Goal: Communication & Community: Share content

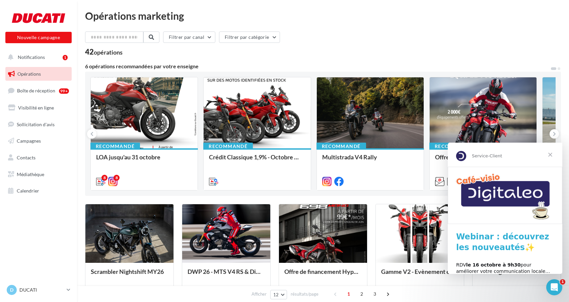
click at [551, 155] on span "Fermer" at bounding box center [550, 155] width 24 height 24
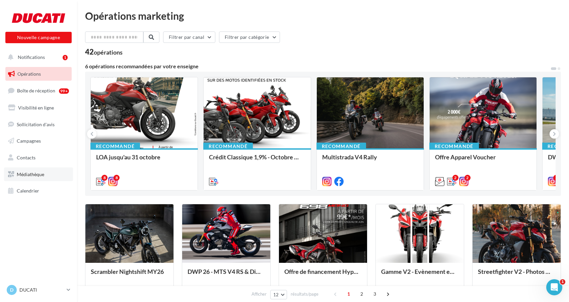
click at [31, 169] on link "Médiathèque" at bounding box center [38, 174] width 69 height 14
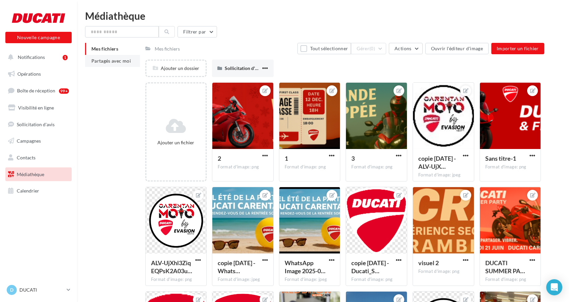
click at [125, 63] on span "Partagés avec moi" at bounding box center [111, 61] width 40 height 6
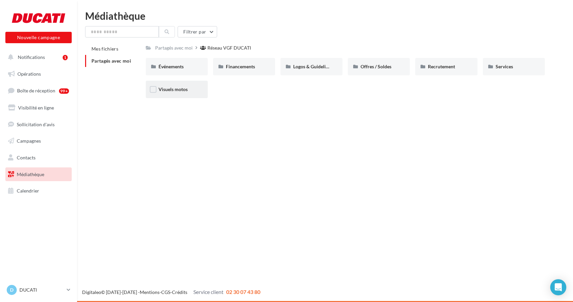
click at [158, 87] on span "Visuels motos" at bounding box center [172, 89] width 29 height 6
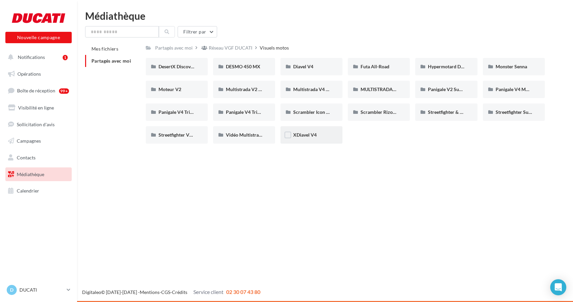
click at [317, 140] on div "XDiavel V4" at bounding box center [311, 134] width 62 height 17
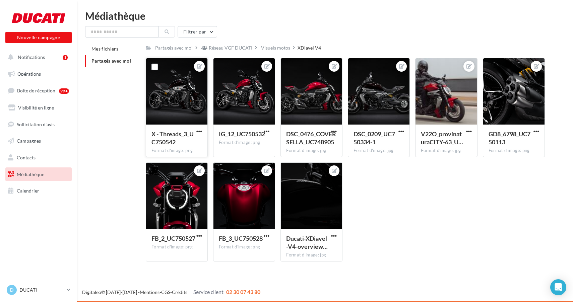
drag, startPoint x: 183, startPoint y: 98, endPoint x: 191, endPoint y: 109, distance: 13.1
click at [183, 98] on div at bounding box center [176, 91] width 61 height 67
click at [196, 133] on span "button" at bounding box center [199, 132] width 6 height 6
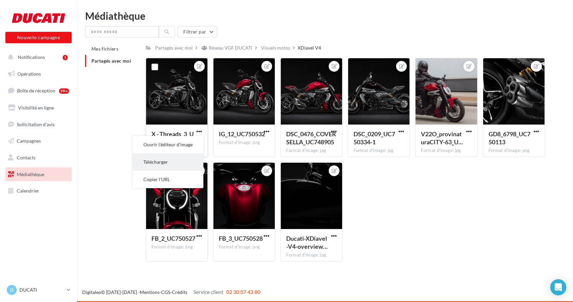
click at [163, 163] on button "Télécharger" at bounding box center [168, 161] width 71 height 17
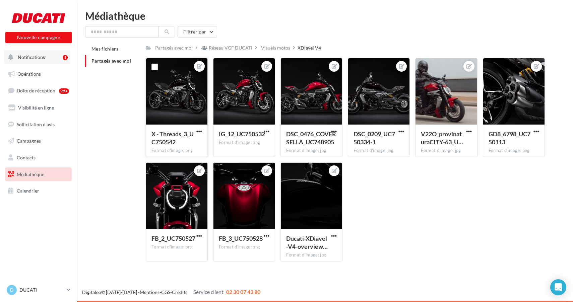
click at [34, 58] on span "Notifications" at bounding box center [31, 57] width 27 height 6
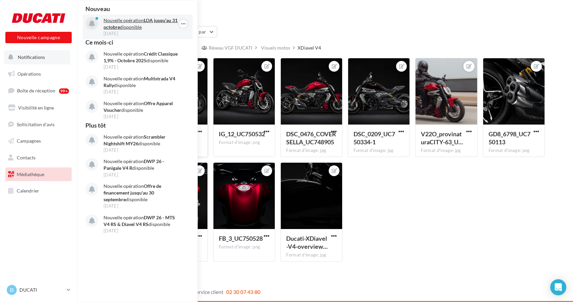
click at [117, 27] on strong "LOA jusqu'au 31 octobre" at bounding box center [140, 23] width 74 height 12
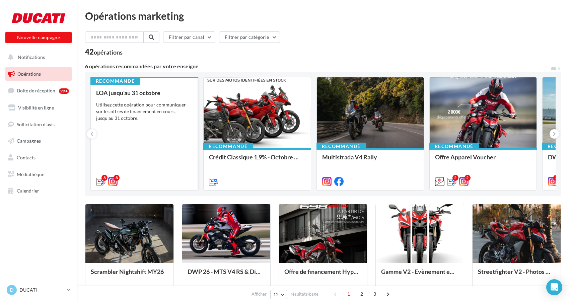
click at [146, 111] on div "Utilisez cette opération pour communiquer sur les offres de financement en cour…" at bounding box center [144, 111] width 96 height 20
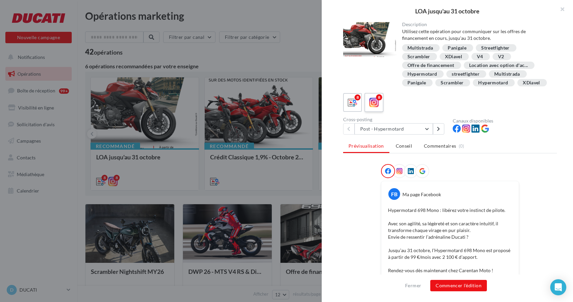
click at [376, 108] on icon at bounding box center [374, 103] width 10 height 10
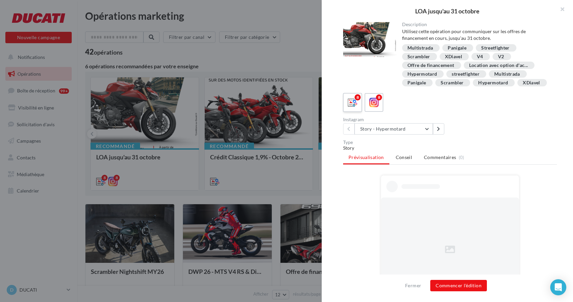
click at [353, 108] on icon at bounding box center [353, 103] width 10 height 10
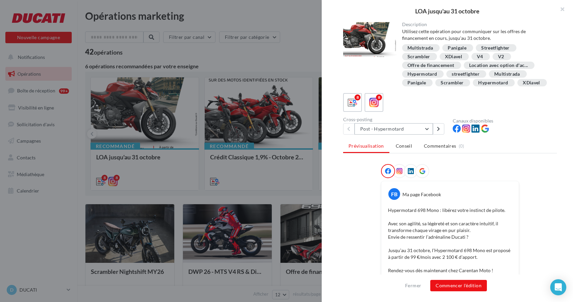
click at [397, 135] on button "Post - Hypermotard" at bounding box center [393, 128] width 78 height 11
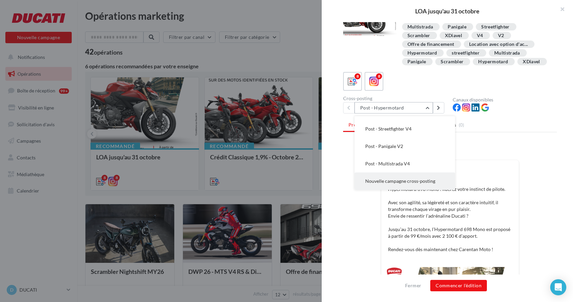
scroll to position [31, 0]
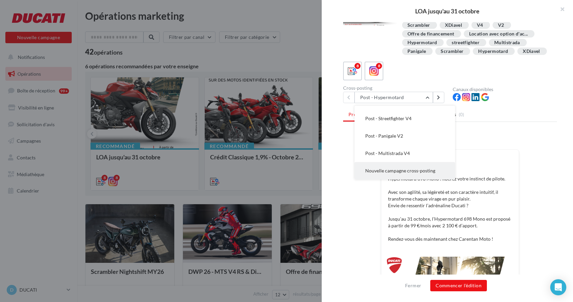
click at [409, 173] on span "Nouvelle campagne cross-posting" at bounding box center [400, 171] width 70 height 6
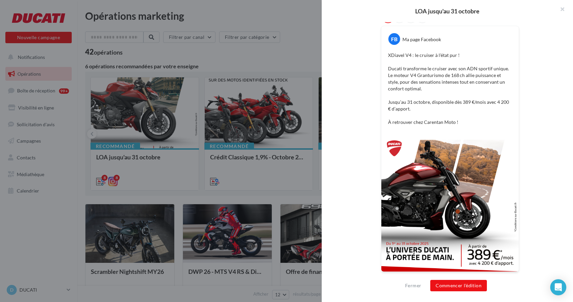
scroll to position [0, 0]
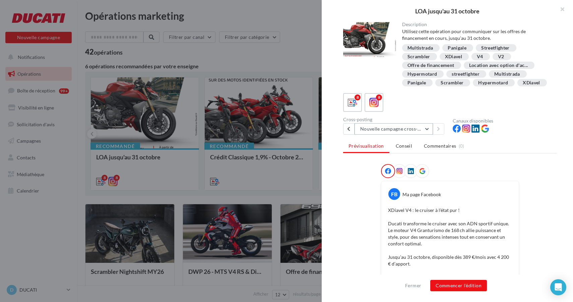
click at [398, 135] on button "Nouvelle campagne cross-posting" at bounding box center [393, 128] width 78 height 11
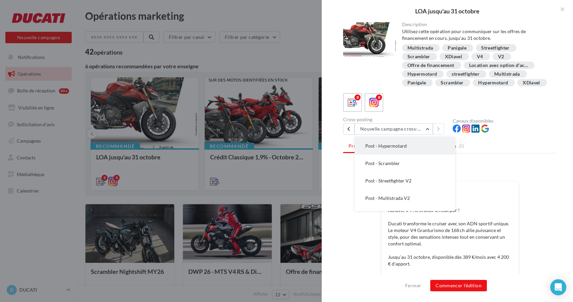
click at [387, 151] on button "Post - Hypermotard" at bounding box center [404, 145] width 100 height 17
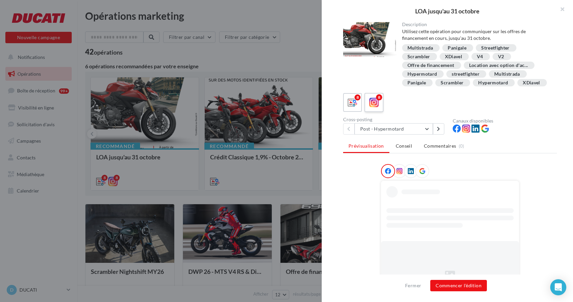
click at [377, 108] on icon at bounding box center [374, 103] width 10 height 10
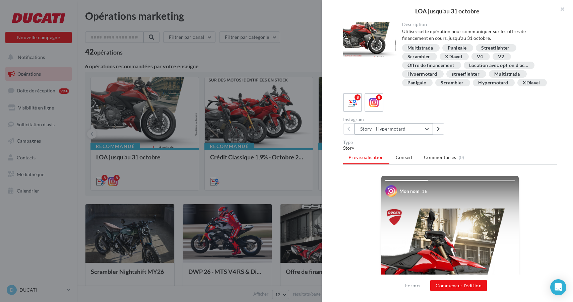
click at [399, 133] on button "Story - Hypermotard" at bounding box center [393, 128] width 78 height 11
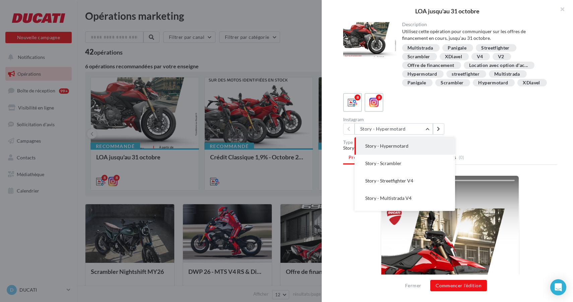
click at [399, 122] on div "8 8 Instagram Story - Hypermotard Story - Hypermotard Story - Scrambler Story -…" at bounding box center [450, 114] width 214 height 42
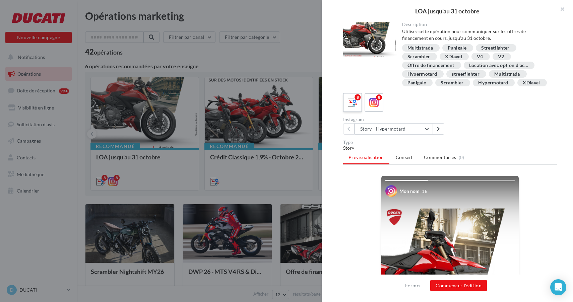
click at [352, 108] on icon at bounding box center [353, 103] width 10 height 10
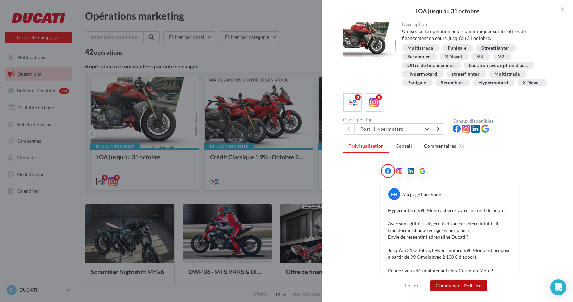
click at [473, 286] on button "Commencer l'édition" at bounding box center [458, 285] width 57 height 11
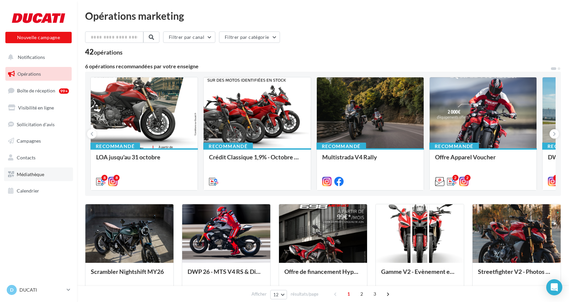
click at [34, 175] on span "Médiathèque" at bounding box center [30, 174] width 27 height 6
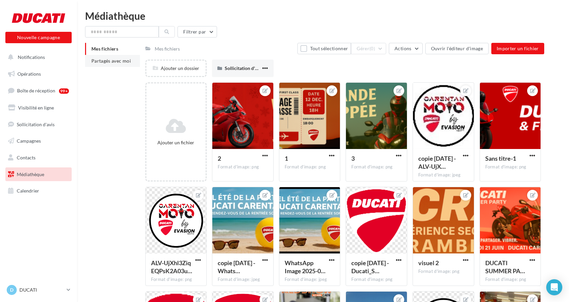
click at [112, 59] on span "Partagés avec moi" at bounding box center [111, 61] width 40 height 6
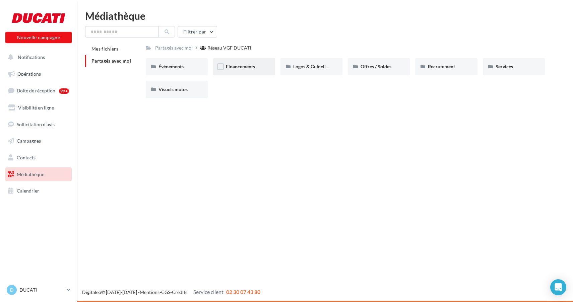
click at [236, 62] on div "Financements" at bounding box center [244, 66] width 62 height 17
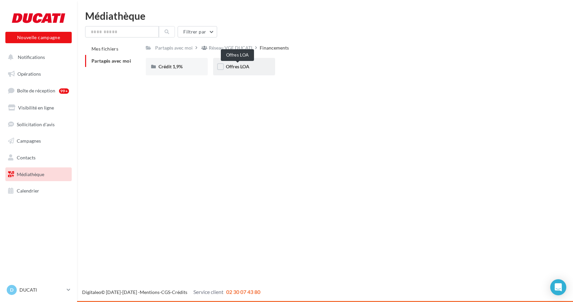
click at [234, 66] on span "Offres LOA" at bounding box center [237, 67] width 23 height 6
click at [328, 69] on div "Septembre 2025" at bounding box center [311, 66] width 37 height 7
click at [178, 63] on div "Post" at bounding box center [177, 66] width 62 height 17
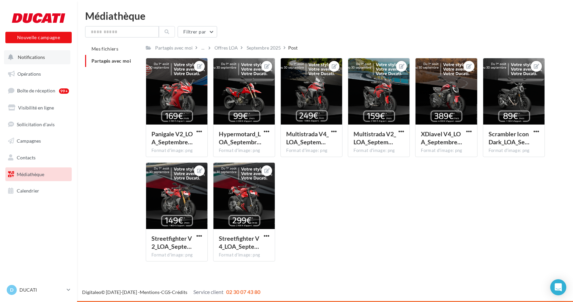
click at [34, 54] on span "Notifications" at bounding box center [31, 57] width 27 height 6
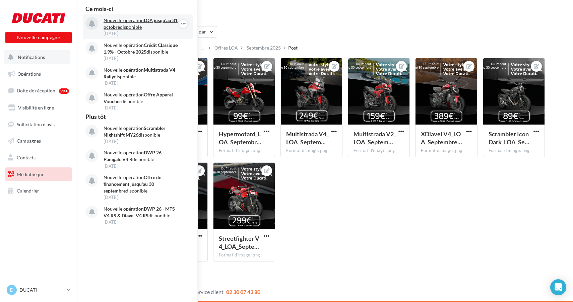
click at [137, 31] on div "10 oct." at bounding box center [142, 33] width 78 height 6
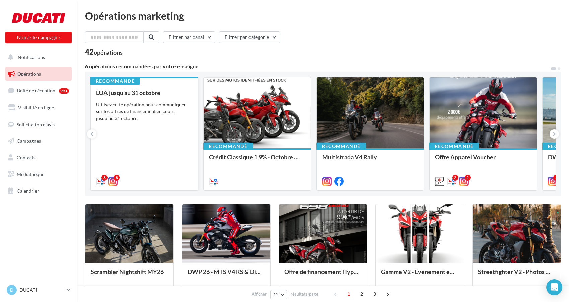
click at [168, 131] on div "LOA jusqu'au [DATE] Utilisez cette opération pour communiquer sur les offres de…" at bounding box center [144, 136] width 96 height 95
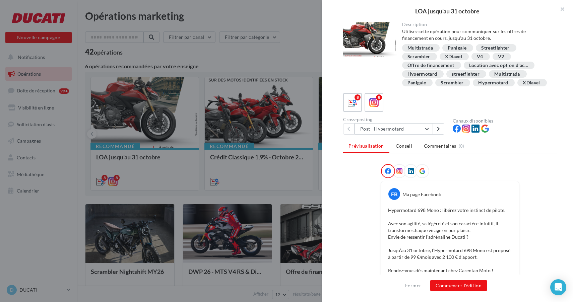
click at [399, 174] on icon at bounding box center [399, 171] width 6 height 6
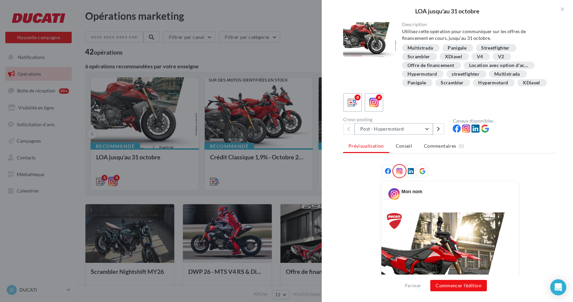
click at [374, 135] on button "Post - Hypermotard" at bounding box center [393, 128] width 78 height 11
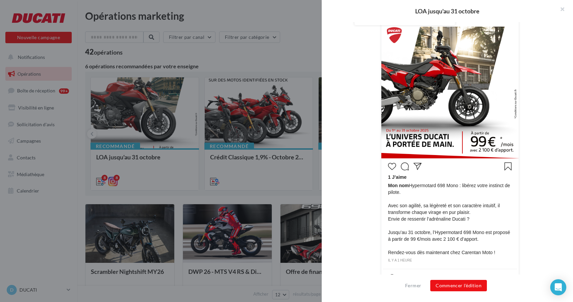
scroll to position [29, 0]
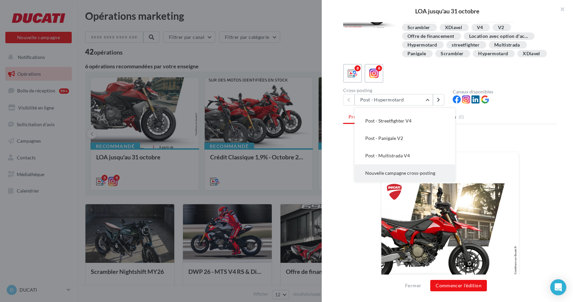
click at [415, 176] on span "Nouvelle campagne cross-posting" at bounding box center [400, 173] width 70 height 6
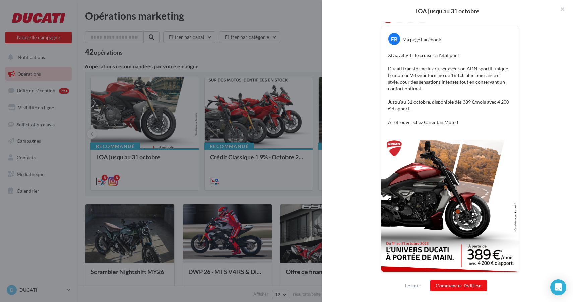
scroll to position [104, 0]
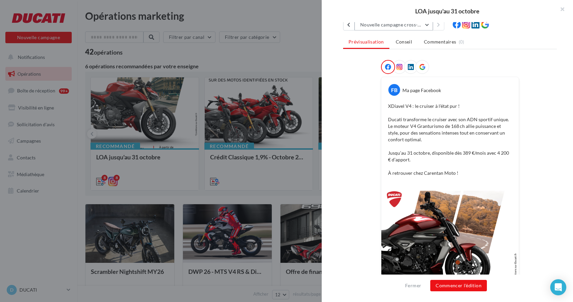
click at [404, 30] on button "Nouvelle campagne cross-posting" at bounding box center [393, 24] width 78 height 11
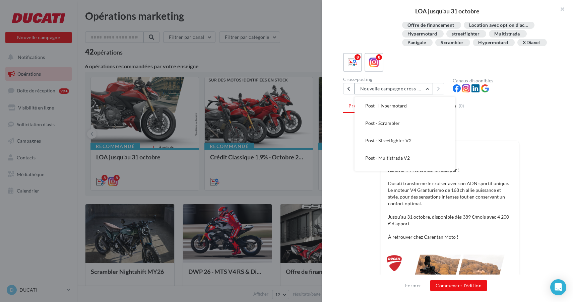
scroll to position [0, 0]
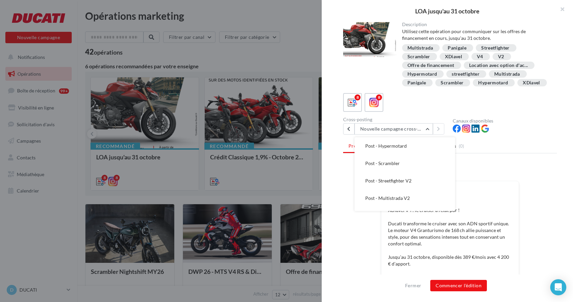
click at [525, 132] on div "Canaux disponibles" at bounding box center [504, 127] width 104 height 16
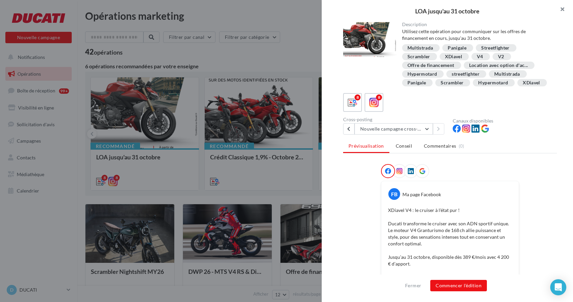
click at [560, 12] on button "button" at bounding box center [559, 10] width 27 height 20
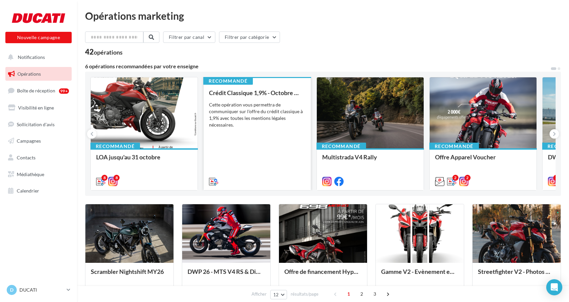
click at [287, 165] on div "Crédit Classique 1,9% - [DATE] Cette opération vous permettra de communiquer su…" at bounding box center [257, 136] width 96 height 95
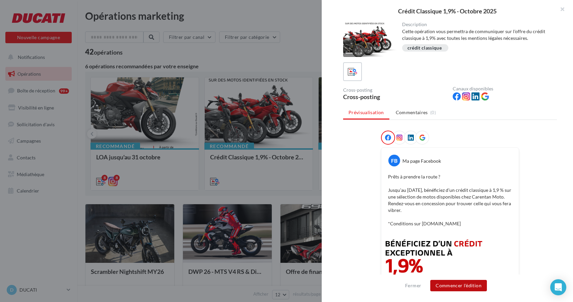
click at [472, 283] on button "Commencer l'édition" at bounding box center [458, 285] width 57 height 11
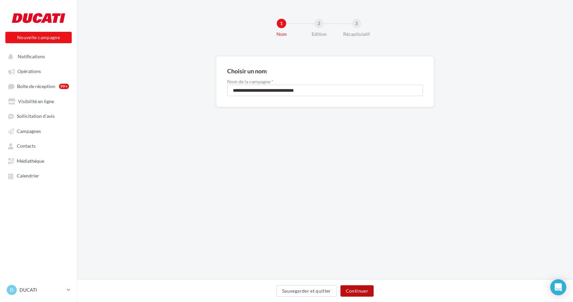
click at [361, 294] on button "Continuer" at bounding box center [356, 290] width 33 height 11
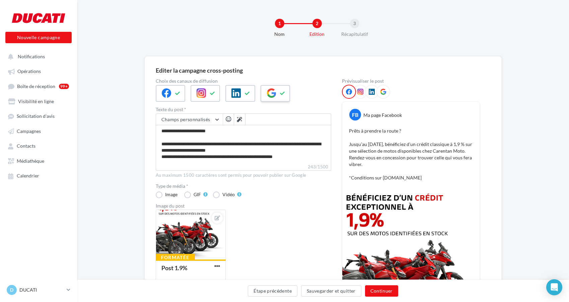
click at [282, 92] on icon at bounding box center [282, 93] width 5 height 5
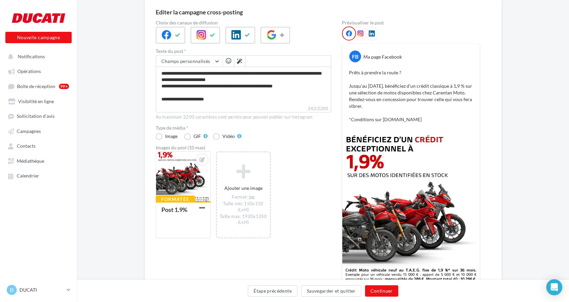
scroll to position [64, 0]
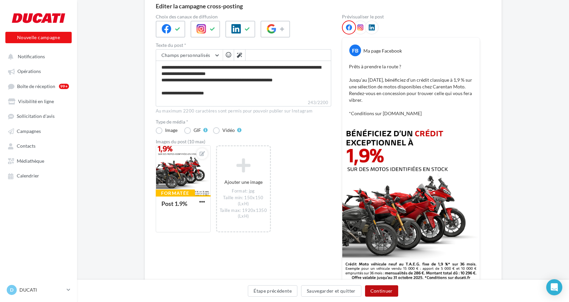
click at [377, 292] on button "Continuer" at bounding box center [381, 290] width 33 height 11
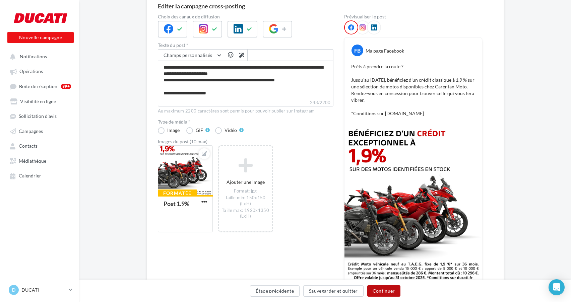
scroll to position [0, 0]
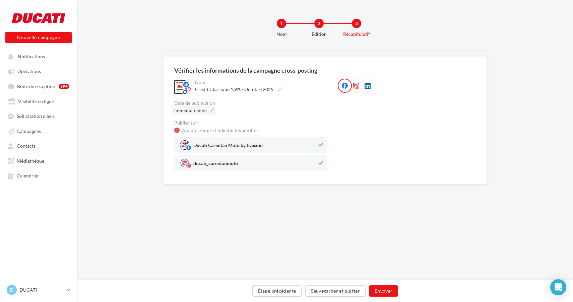
click at [212, 111] on icon at bounding box center [212, 110] width 5 height 5
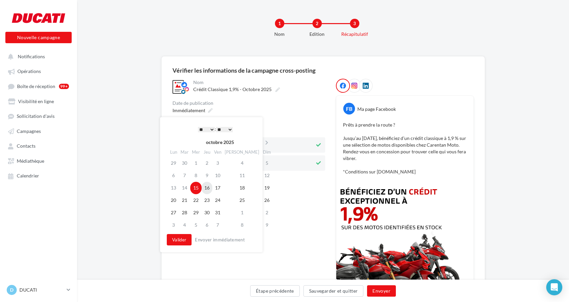
click at [209, 190] on td "16" at bounding box center [207, 188] width 11 height 12
click at [207, 127] on select "* * * * * * * * * * ** ** ** ** ** ** ** ** ** ** ** ** ** **" at bounding box center [204, 129] width 17 height 5
click at [180, 241] on button "Valider" at bounding box center [177, 239] width 25 height 11
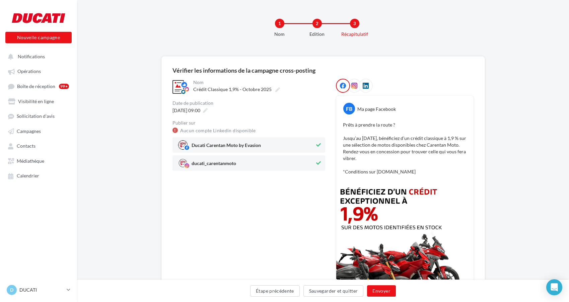
click at [368, 86] on icon at bounding box center [366, 86] width 6 height 6
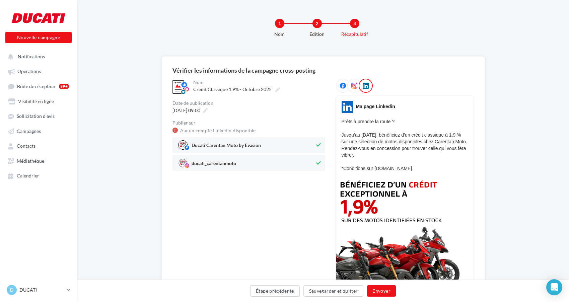
click at [344, 86] on icon at bounding box center [343, 86] width 6 height 6
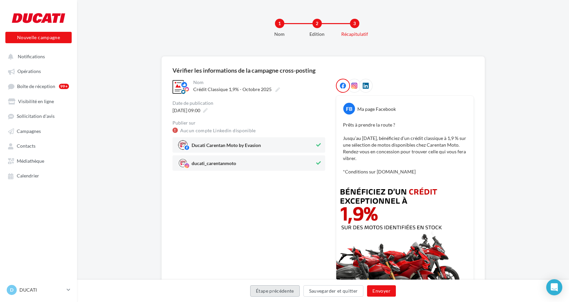
click at [291, 291] on button "Étape précédente" at bounding box center [275, 290] width 50 height 11
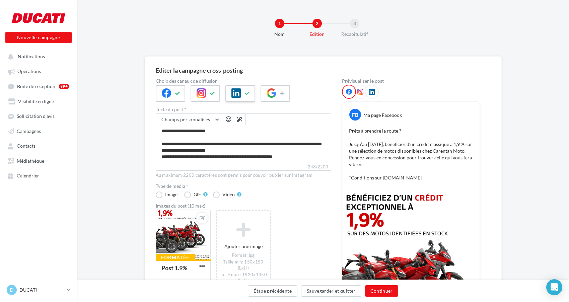
click at [244, 94] on button at bounding box center [247, 93] width 8 height 10
click at [383, 292] on button "Continuer" at bounding box center [381, 290] width 33 height 11
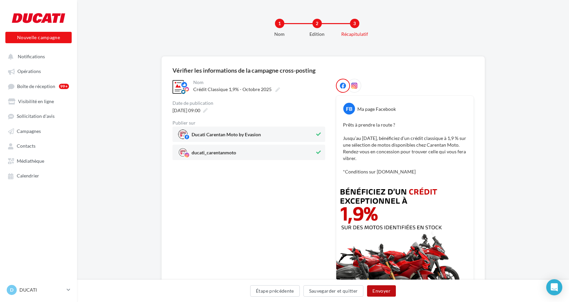
click at [382, 291] on button "Envoyer" at bounding box center [381, 290] width 28 height 11
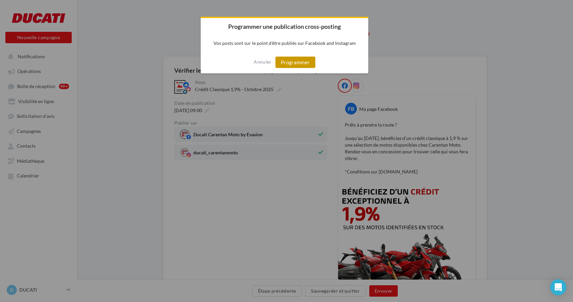
click at [300, 64] on button "Programmer" at bounding box center [295, 62] width 40 height 11
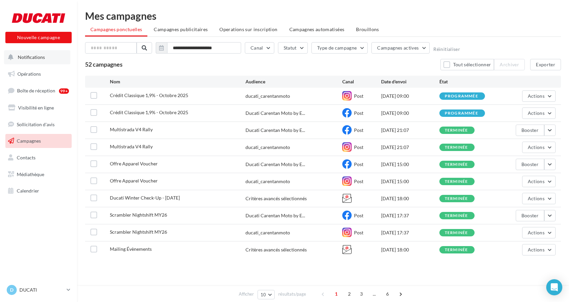
click at [39, 59] on span "Notifications" at bounding box center [31, 57] width 27 height 6
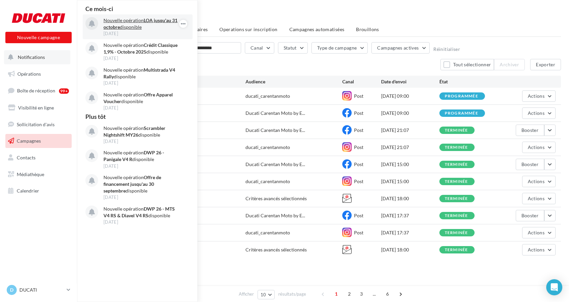
click at [142, 24] on p "Nouvelle opération LOA jusqu'au 31 octobre disponible" at bounding box center [142, 23] width 78 height 13
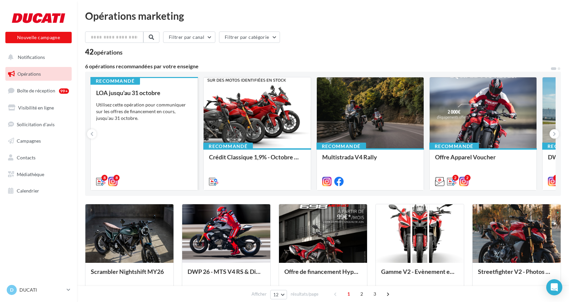
click at [175, 127] on div "LOA jusqu'au [DATE] Utilisez cette opération pour communiquer sur les offres de…" at bounding box center [144, 136] width 96 height 95
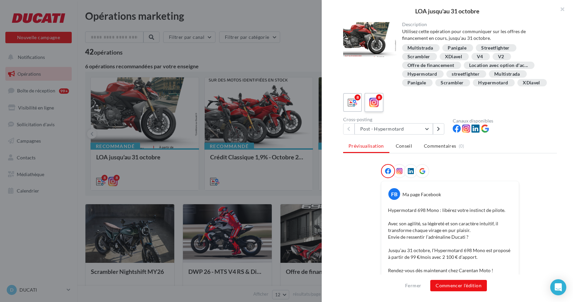
click at [380, 110] on label "8" at bounding box center [373, 102] width 19 height 19
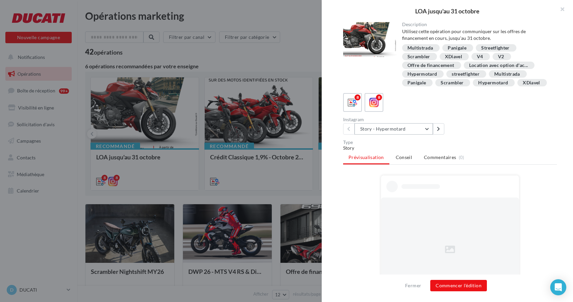
click at [409, 135] on button "Story - Hypermotard" at bounding box center [393, 128] width 78 height 11
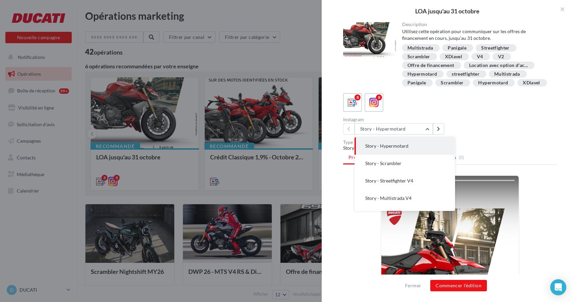
click at [409, 154] on button "Story - Hypermotard" at bounding box center [404, 145] width 100 height 17
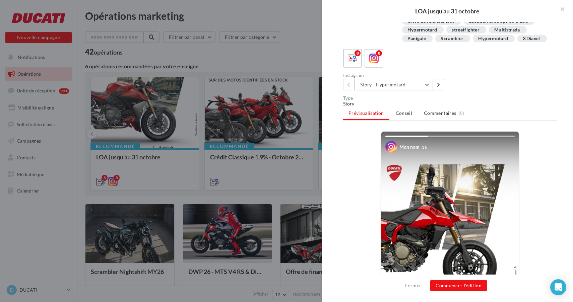
scroll to position [127, 0]
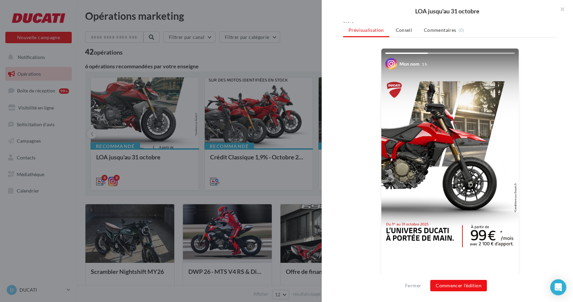
click at [455, 291] on div "Fermer Commencer l'édition" at bounding box center [447, 288] width 251 height 27
click at [455, 290] on button "Commencer l'édition" at bounding box center [458, 285] width 57 height 11
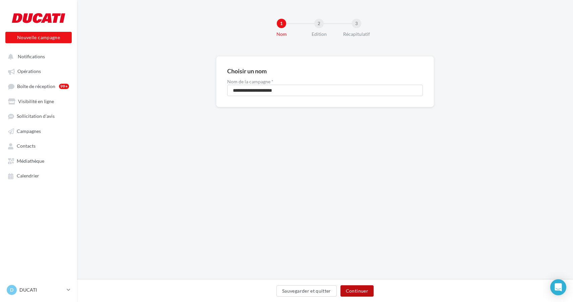
click at [355, 290] on button "Continuer" at bounding box center [356, 290] width 33 height 11
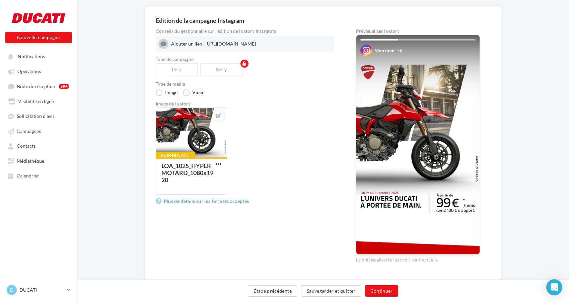
scroll to position [67, 0]
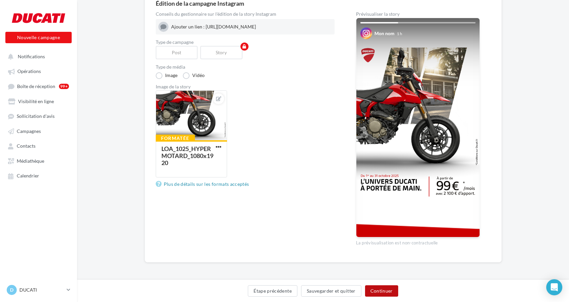
click at [387, 290] on button "Continuer" at bounding box center [381, 290] width 33 height 11
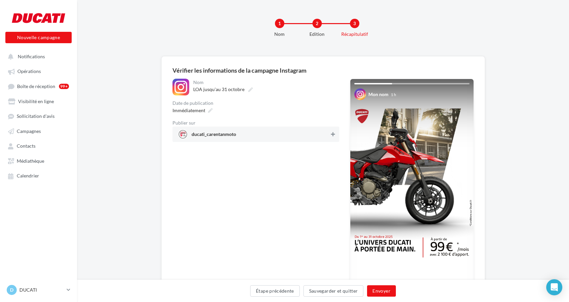
click at [333, 136] on icon at bounding box center [333, 134] width 4 height 5
click at [210, 112] on icon at bounding box center [210, 110] width 5 height 5
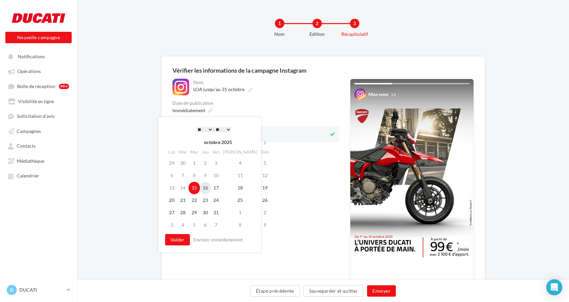
click at [211, 186] on td "16" at bounding box center [205, 188] width 11 height 12
click at [208, 128] on select "* * * * * * * * * * ** ** ** ** ** ** ** ** ** ** ** ** ** **" at bounding box center [204, 129] width 17 height 5
click at [180, 236] on button "Valider" at bounding box center [177, 239] width 25 height 11
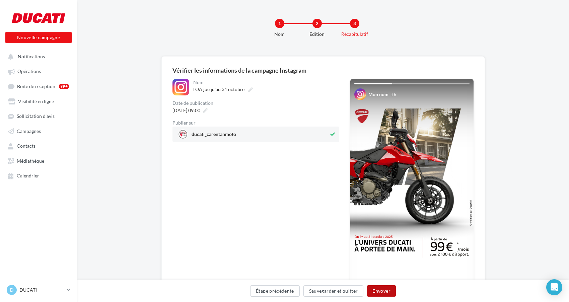
click at [386, 295] on button "Envoyer" at bounding box center [381, 290] width 28 height 11
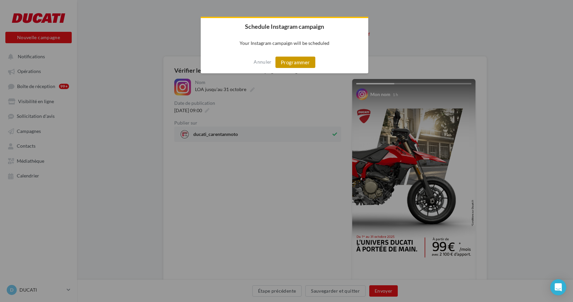
click at [294, 64] on button "Programmer" at bounding box center [295, 62] width 40 height 11
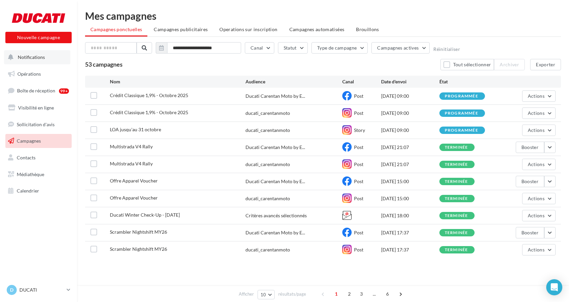
click at [37, 56] on span "Notifications" at bounding box center [31, 57] width 27 height 6
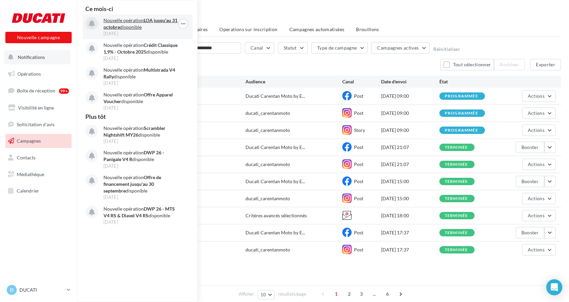
click at [128, 25] on p "Nouvelle opération LOA jusqu'au 31 octobre disponible" at bounding box center [142, 23] width 78 height 13
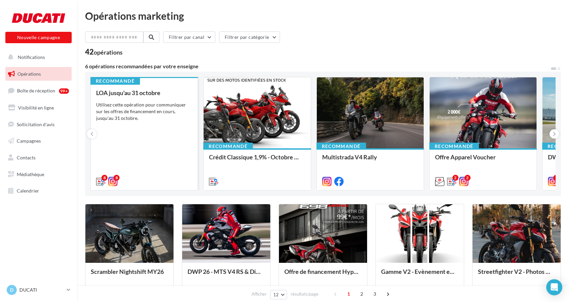
click at [150, 156] on div "LOA jusqu'au 31 octobre Utilisez cette opération pour communiquer sur les offre…" at bounding box center [144, 136] width 96 height 95
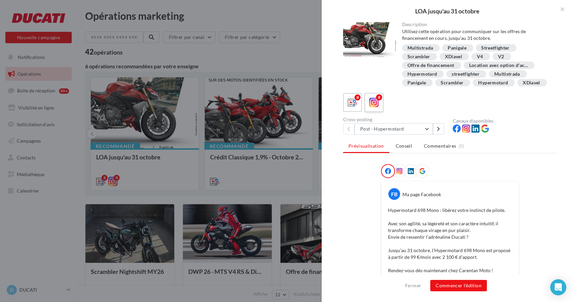
click at [373, 108] on icon at bounding box center [374, 103] width 10 height 10
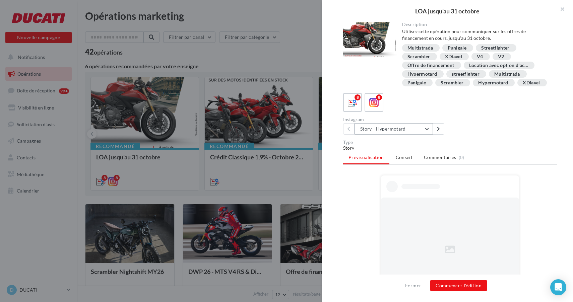
click at [401, 135] on button "Story - Hypermotard" at bounding box center [393, 128] width 78 height 11
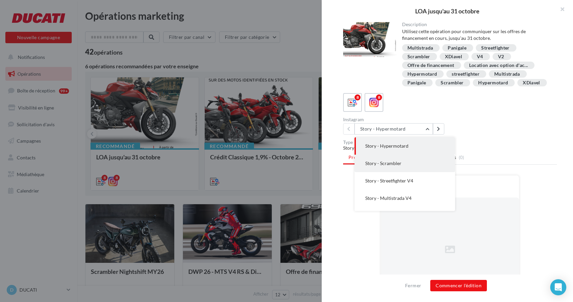
click at [399, 166] on span "Story - Scrambler" at bounding box center [383, 163] width 36 height 6
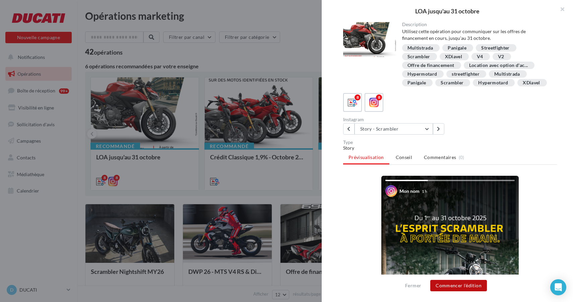
click at [467, 288] on button "Commencer l'édition" at bounding box center [458, 285] width 57 height 11
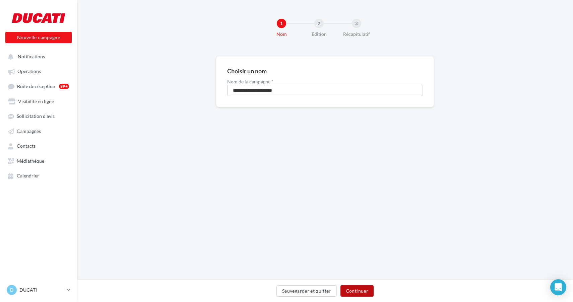
click at [370, 295] on button "Continuer" at bounding box center [356, 290] width 33 height 11
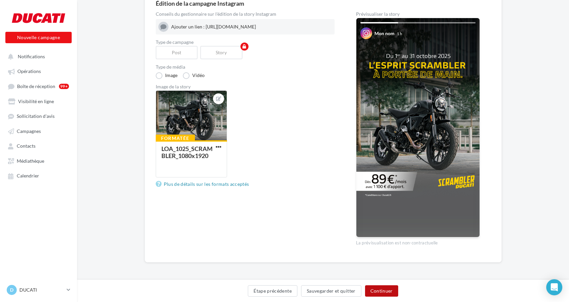
click at [385, 294] on button "Continuer" at bounding box center [381, 290] width 33 height 11
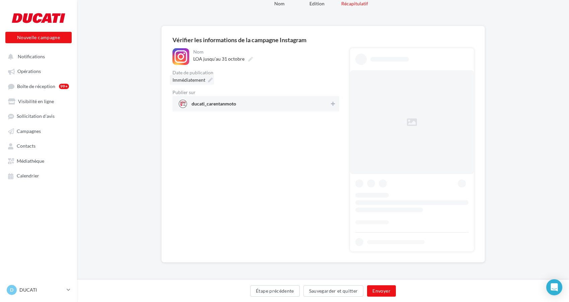
click at [211, 80] on icon at bounding box center [210, 80] width 5 height 5
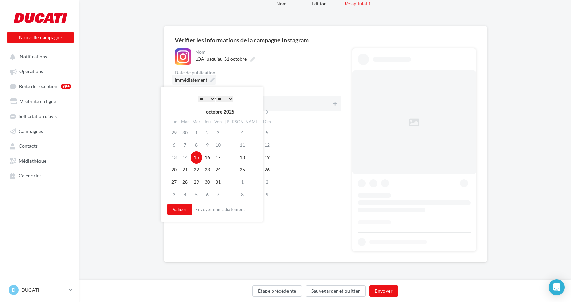
scroll to position [0, 0]
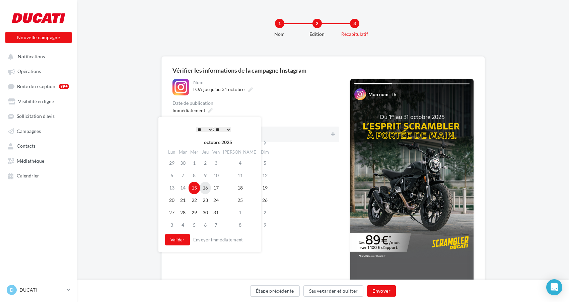
click at [210, 186] on td "16" at bounding box center [205, 188] width 11 height 12
click at [207, 128] on select "* * * * * * * * * * ** ** ** ** ** ** ** ** ** ** ** ** ** **" at bounding box center [204, 129] width 17 height 5
click at [178, 240] on button "Valider" at bounding box center [177, 239] width 25 height 11
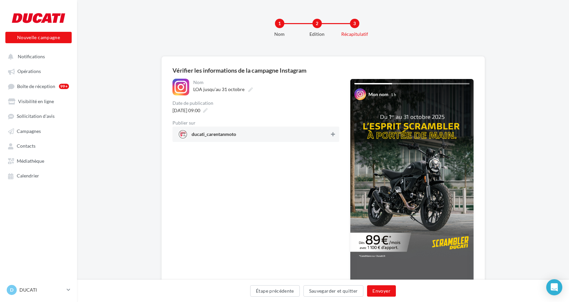
click at [335, 134] on icon at bounding box center [333, 134] width 4 height 5
click at [390, 293] on button "Envoyer" at bounding box center [381, 290] width 28 height 11
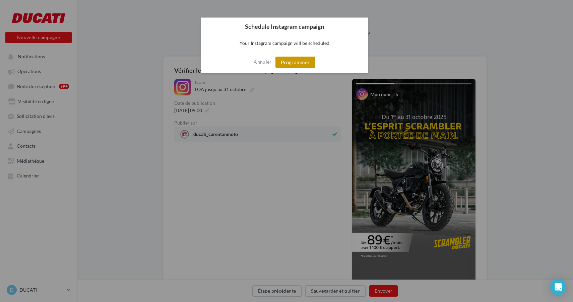
click at [300, 62] on button "Programmer" at bounding box center [295, 62] width 40 height 11
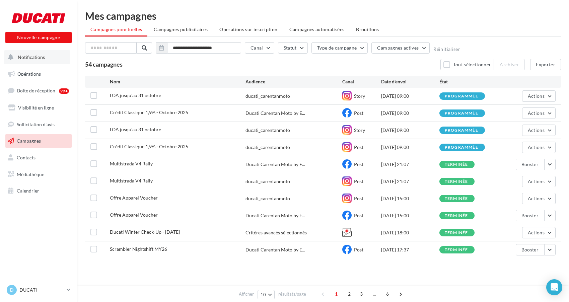
click at [39, 58] on span "Notifications" at bounding box center [31, 57] width 27 height 6
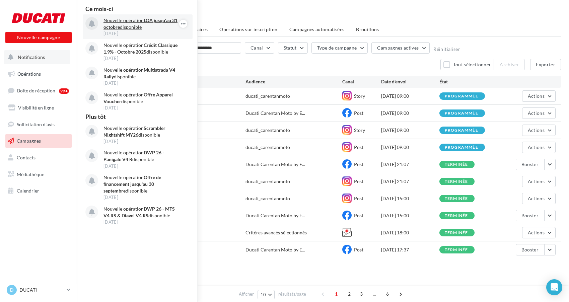
click at [125, 25] on p "Nouvelle opération LOA jusqu'au 31 octobre disponible" at bounding box center [142, 23] width 78 height 13
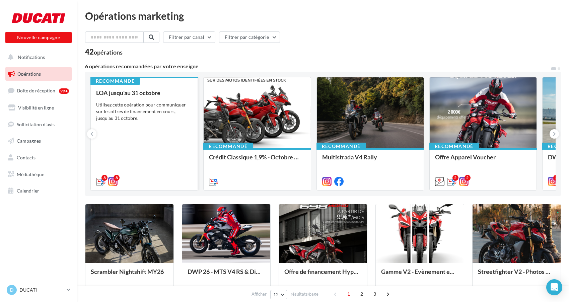
click at [146, 162] on div "LOA jusqu'au [DATE] Utilisez cette opération pour communiquer sur les offres de…" at bounding box center [144, 136] width 96 height 95
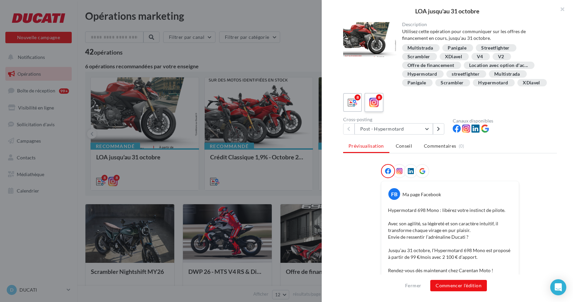
click at [370, 108] on icon at bounding box center [374, 103] width 10 height 10
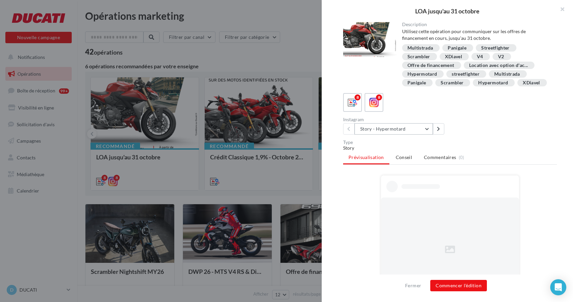
click at [385, 135] on button "Story - Hypermotard" at bounding box center [393, 128] width 78 height 11
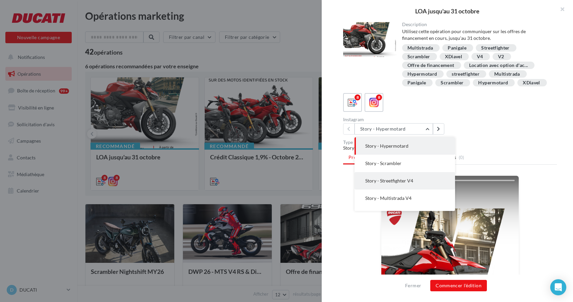
click at [401, 184] on span "Story - Streetfighter V4" at bounding box center [389, 181] width 48 height 6
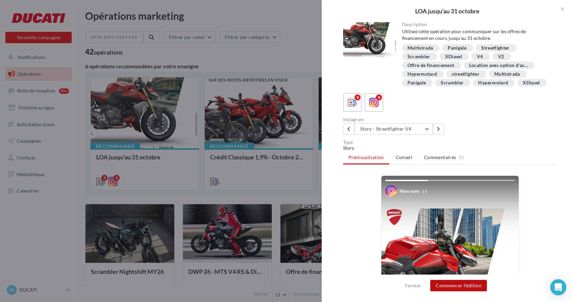
click at [463, 286] on button "Commencer l'édition" at bounding box center [458, 285] width 57 height 11
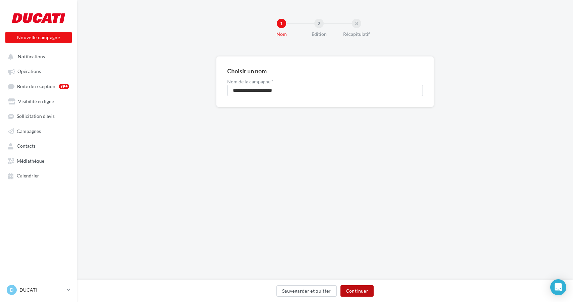
click at [364, 293] on button "Continuer" at bounding box center [356, 290] width 33 height 11
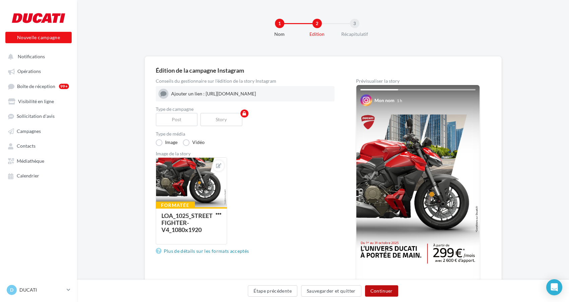
click at [381, 292] on button "Continuer" at bounding box center [381, 290] width 33 height 11
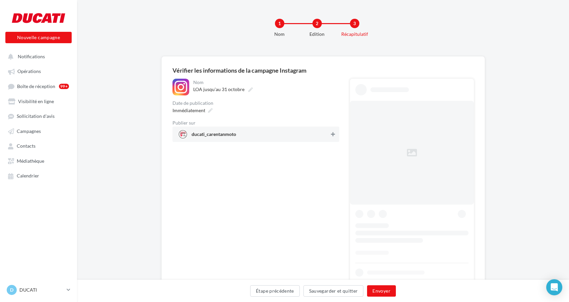
click at [335, 134] on button at bounding box center [333, 134] width 7 height 8
click at [208, 109] on icon at bounding box center [210, 110] width 5 height 5
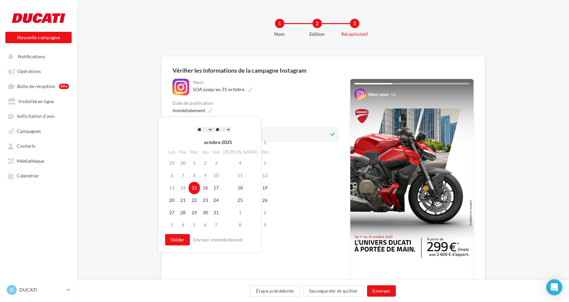
drag, startPoint x: 208, startPoint y: 125, endPoint x: 208, endPoint y: 129, distance: 3.7
click at [208, 125] on div "* * * * * * * * * * ** ** ** ** ** ** ** ** ** ** ** ** ** ** : ** ** ** ** ** …" at bounding box center [214, 129] width 68 height 10
click at [208, 129] on select "* * * * * * * * * * ** ** ** ** ** ** ** ** ** ** ** ** ** **" at bounding box center [204, 129] width 17 height 5
click at [208, 188] on td "16" at bounding box center [205, 188] width 11 height 12
click at [173, 240] on button "Valider" at bounding box center [177, 239] width 25 height 11
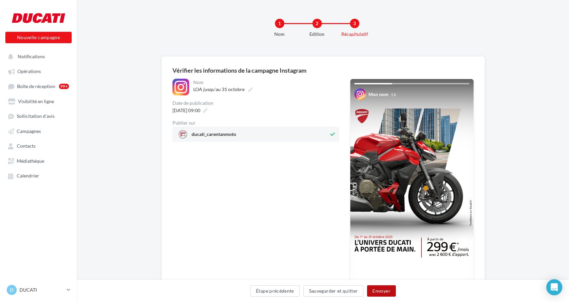
click at [384, 293] on button "Envoyer" at bounding box center [381, 290] width 28 height 11
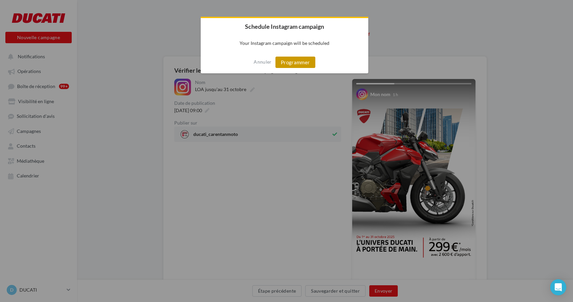
click at [299, 64] on button "Programmer" at bounding box center [295, 62] width 40 height 11
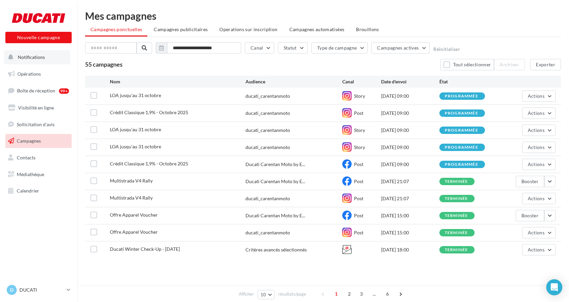
click at [34, 57] on span "Notifications" at bounding box center [31, 57] width 27 height 6
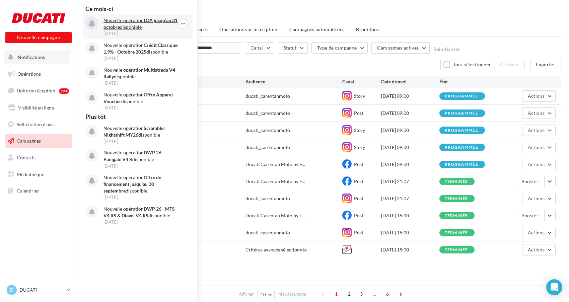
click at [124, 25] on p "Nouvelle opération LOA jusqu'au 31 octobre disponible" at bounding box center [142, 23] width 78 height 13
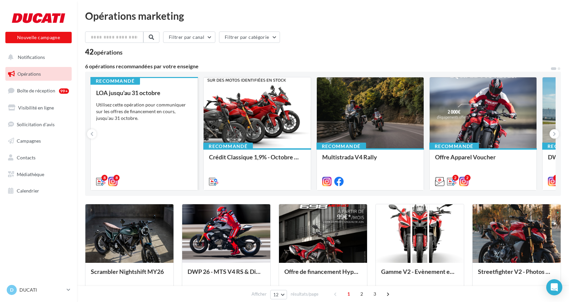
click at [154, 142] on div "LOA jusqu'au [DATE] Utilisez cette opération pour communiquer sur les offres de…" at bounding box center [144, 136] width 96 height 95
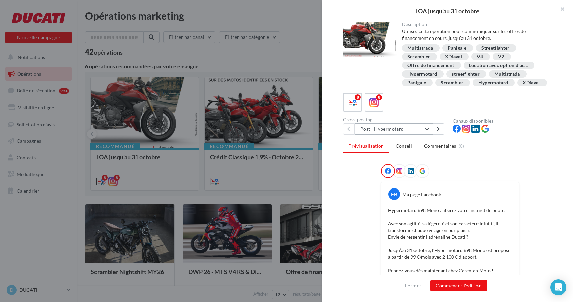
click at [407, 135] on button "Post - Hypermotard" at bounding box center [393, 128] width 78 height 11
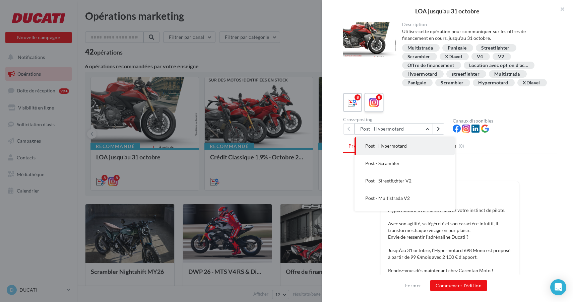
click at [375, 108] on icon at bounding box center [374, 103] width 10 height 10
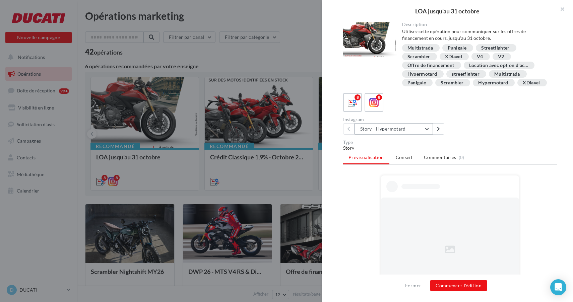
click at [393, 135] on button "Story - Hypermotard" at bounding box center [393, 128] width 78 height 11
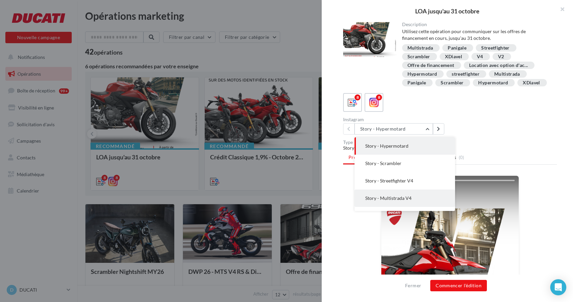
click at [403, 207] on button "Story - Multistrada V4" at bounding box center [404, 198] width 100 height 17
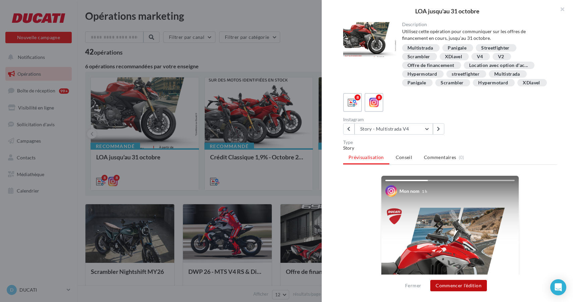
click at [466, 289] on button "Commencer l'édition" at bounding box center [458, 285] width 57 height 11
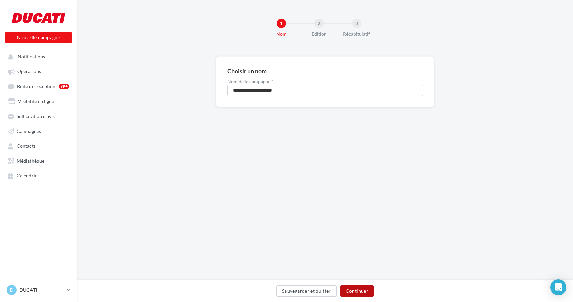
click at [355, 290] on button "Continuer" at bounding box center [356, 290] width 33 height 11
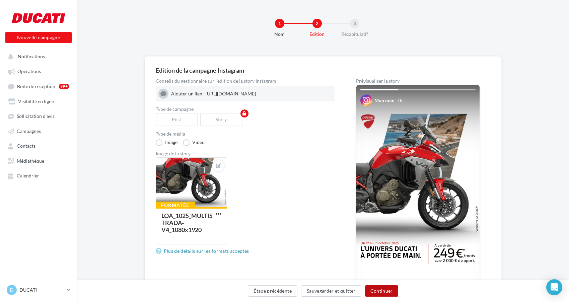
click at [385, 290] on button "Continuer" at bounding box center [381, 290] width 33 height 11
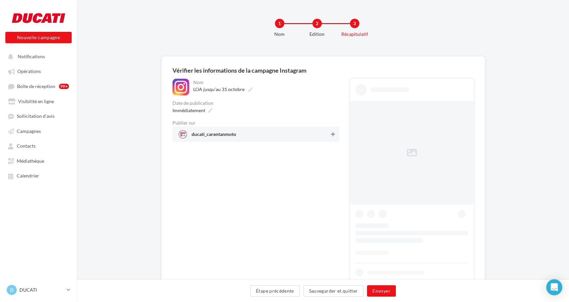
click at [331, 137] on button at bounding box center [333, 134] width 7 height 8
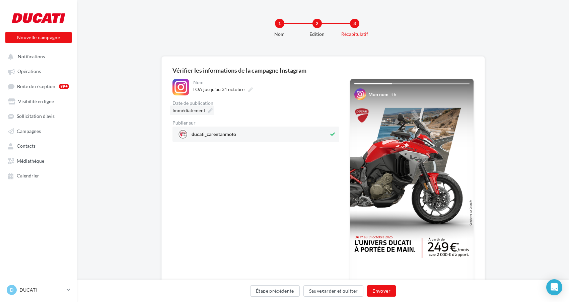
click at [212, 112] on div "Immédiatement" at bounding box center [192, 111] width 44 height 10
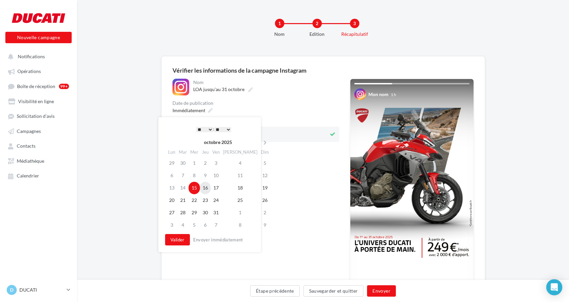
click at [211, 187] on td "16" at bounding box center [205, 188] width 11 height 12
click at [205, 128] on select "* * * * * * * * * * ** ** ** ** ** ** ** ** ** ** ** ** ** **" at bounding box center [204, 129] width 17 height 5
click at [182, 237] on button "Valider" at bounding box center [177, 239] width 25 height 11
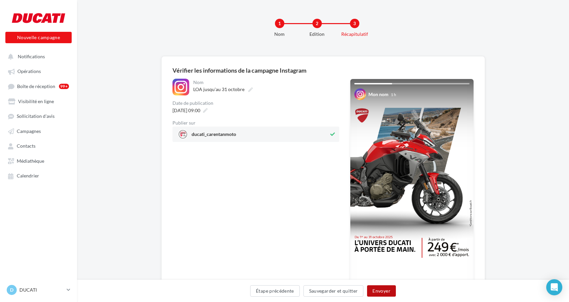
click at [386, 288] on button "Envoyer" at bounding box center [381, 290] width 28 height 11
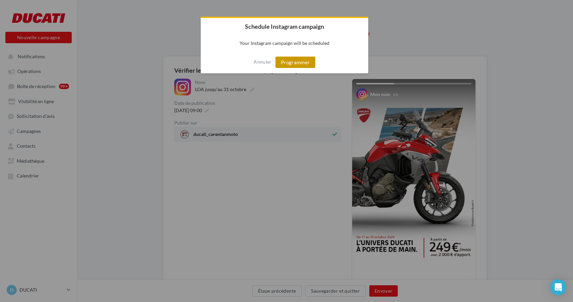
click at [298, 60] on button "Programmer" at bounding box center [295, 62] width 40 height 11
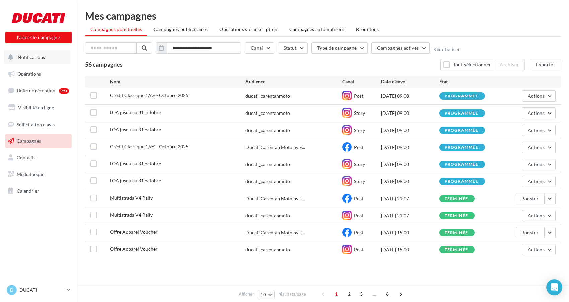
click at [40, 55] on span "Notifications" at bounding box center [31, 57] width 27 height 6
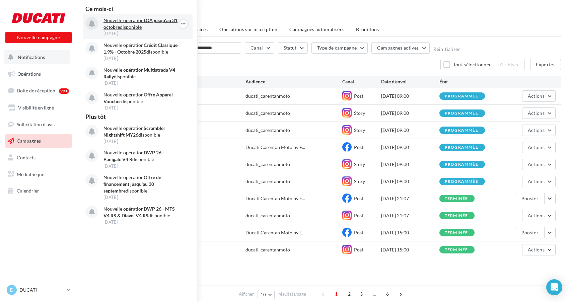
click at [129, 26] on p "Nouvelle opération LOA jusqu'au 31 octobre disponible" at bounding box center [142, 23] width 78 height 13
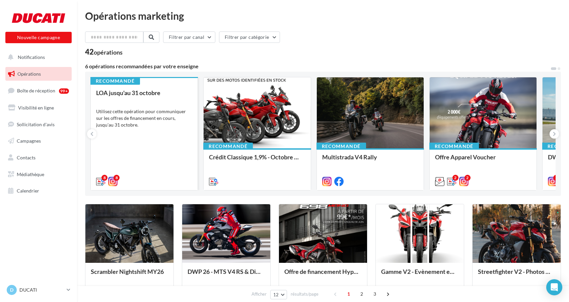
click at [132, 167] on div "LOA jusqu'au 31 octobre Utilisez cette opération pour communiquer sur les offre…" at bounding box center [144, 136] width 96 height 95
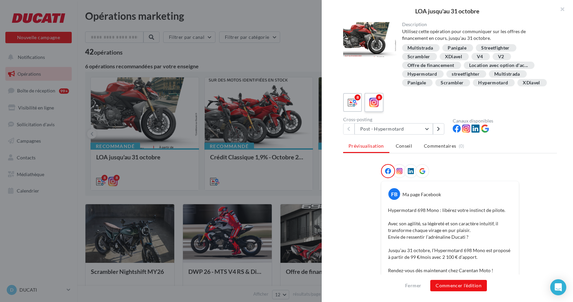
drag, startPoint x: 373, startPoint y: 114, endPoint x: 376, endPoint y: 118, distance: 4.9
click at [374, 108] on icon at bounding box center [374, 103] width 10 height 10
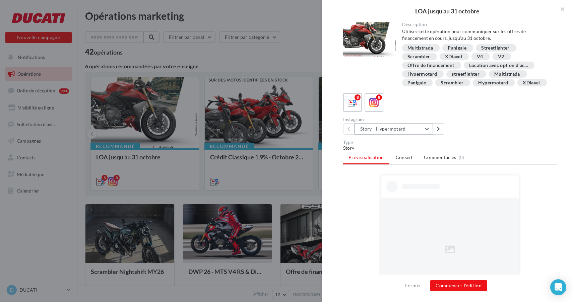
click at [384, 135] on button "Story - Hypermotard" at bounding box center [393, 128] width 78 height 11
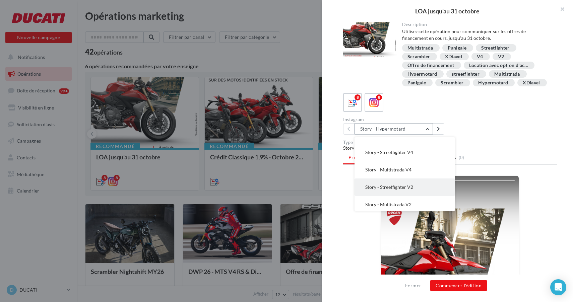
scroll to position [29, 0]
click at [409, 195] on button "Story - Streetfighter V2" at bounding box center [404, 186] width 100 height 17
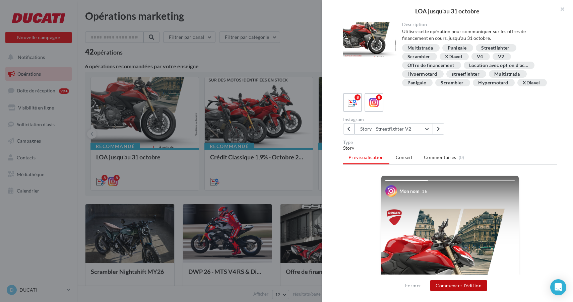
click at [470, 287] on button "Commencer l'édition" at bounding box center [458, 285] width 57 height 11
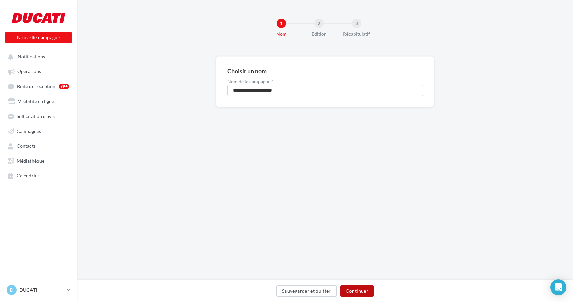
click at [361, 293] on button "Continuer" at bounding box center [356, 290] width 33 height 11
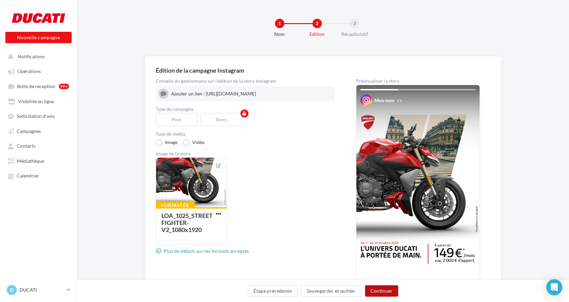
click at [381, 291] on button "Continuer" at bounding box center [381, 290] width 33 height 11
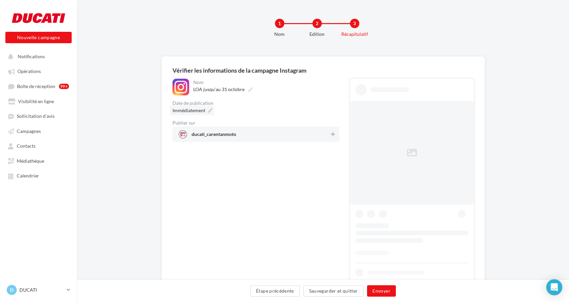
click at [209, 113] on div "Immédiatement" at bounding box center [192, 111] width 44 height 10
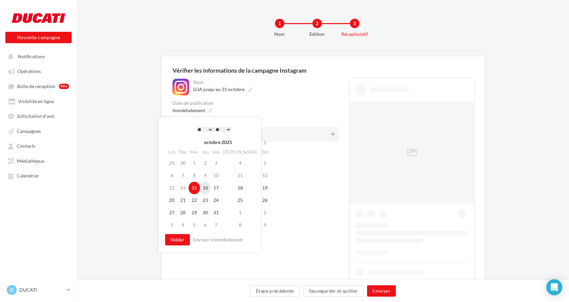
click at [206, 186] on td "16" at bounding box center [205, 188] width 11 height 12
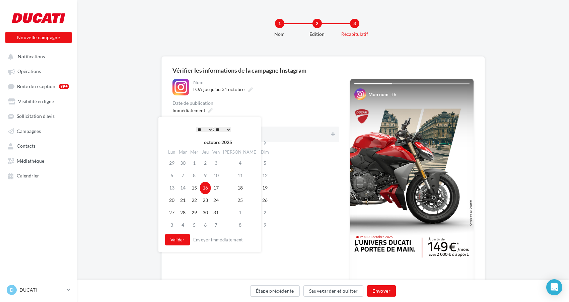
click at [206, 129] on select "* * * * * * * * * * ** ** ** ** ** ** ** ** ** ** ** ** ** **" at bounding box center [204, 129] width 17 height 5
click at [181, 239] on button "Valider" at bounding box center [177, 239] width 25 height 11
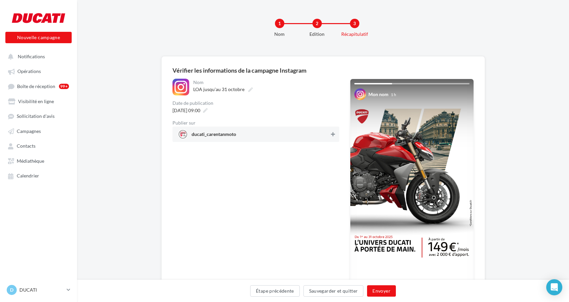
click at [333, 136] on icon at bounding box center [333, 134] width 4 height 5
click at [384, 293] on button "Envoyer" at bounding box center [381, 290] width 28 height 11
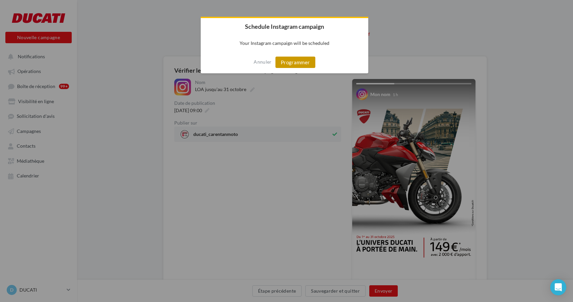
click at [285, 66] on button "Programmer" at bounding box center [295, 62] width 40 height 11
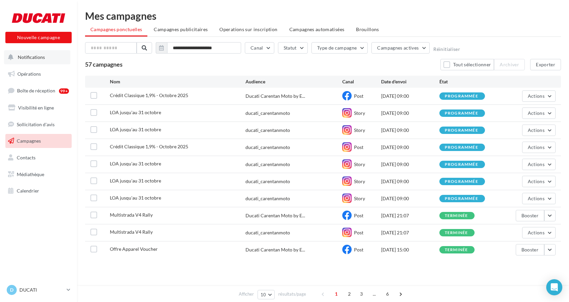
click at [37, 60] on span "Notifications" at bounding box center [31, 57] width 27 height 6
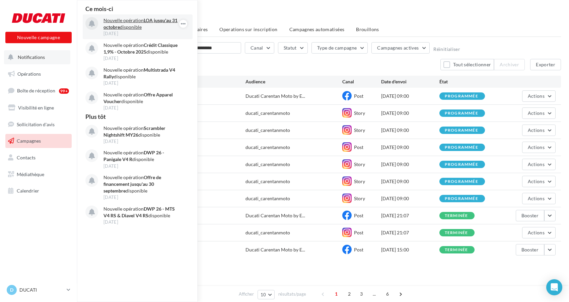
click at [123, 26] on p "Nouvelle opération LOA jusqu'au 31 octobre disponible" at bounding box center [142, 23] width 78 height 13
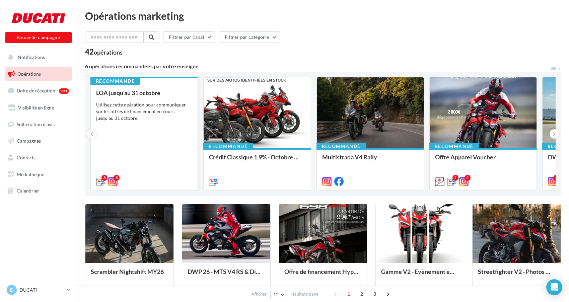
click at [161, 129] on div "LOA jusqu'au [DATE] Utilisez cette opération pour communiquer sur les offres de…" at bounding box center [144, 136] width 96 height 95
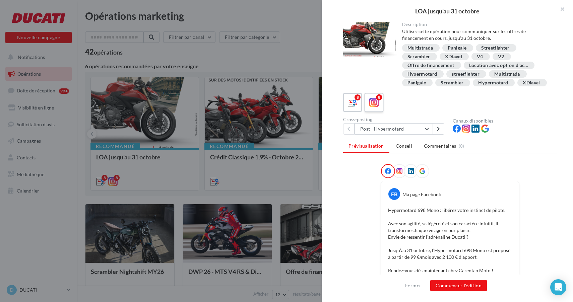
click at [380, 109] on div "8" at bounding box center [374, 102] width 12 height 12
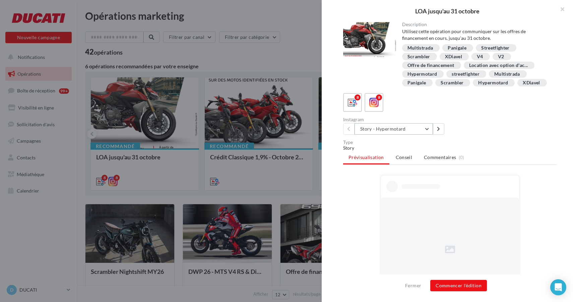
click at [393, 135] on button "Story - Hypermotard" at bounding box center [393, 128] width 78 height 11
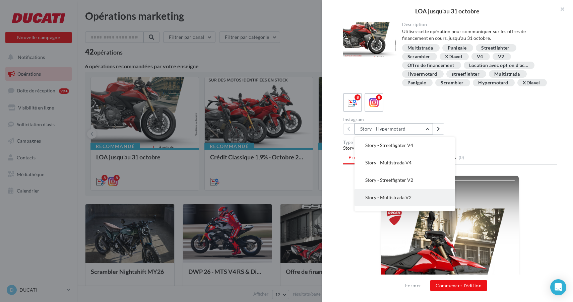
scroll to position [42, 0]
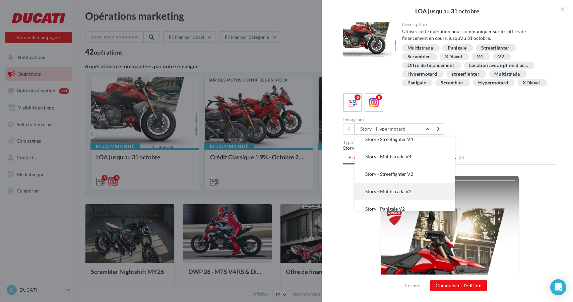
click at [411, 200] on button "Story - Multistrada V2" at bounding box center [404, 191] width 100 height 17
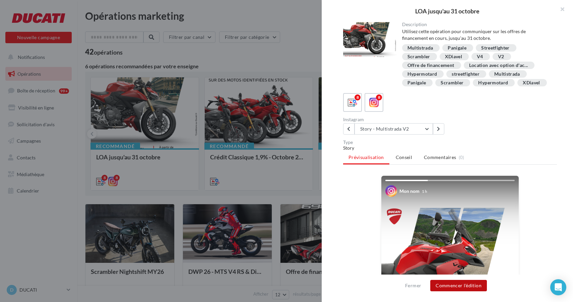
click at [468, 288] on button "Commencer l'édition" at bounding box center [458, 285] width 57 height 11
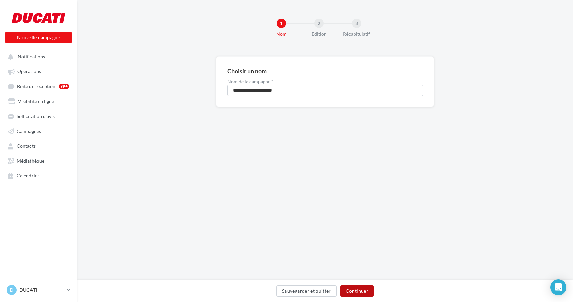
click at [364, 293] on button "Continuer" at bounding box center [356, 290] width 33 height 11
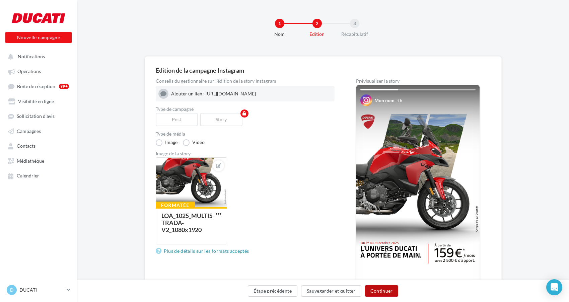
click at [382, 291] on button "Continuer" at bounding box center [381, 290] width 33 height 11
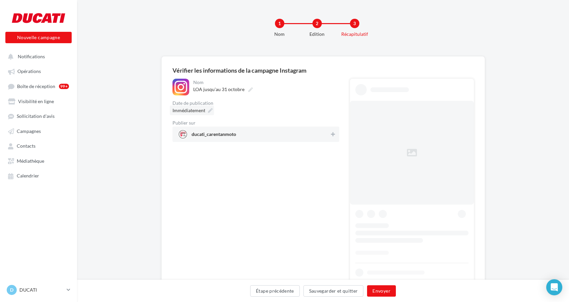
click at [208, 112] on icon at bounding box center [210, 110] width 5 height 5
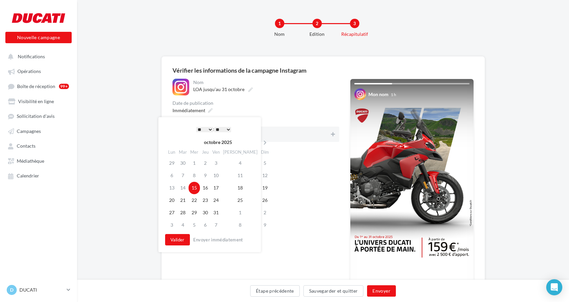
click at [208, 128] on select "* * * * * * * * * * ** ** ** ** ** ** ** ** ** ** ** ** ** **" at bounding box center [204, 129] width 17 height 5
click at [207, 187] on td "16" at bounding box center [205, 188] width 11 height 12
click at [183, 239] on button "Valider" at bounding box center [177, 239] width 25 height 11
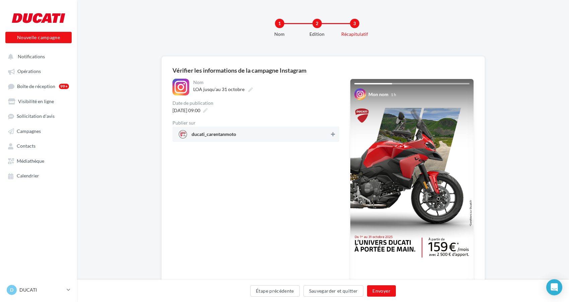
click at [331, 136] on icon at bounding box center [333, 134] width 4 height 5
click at [377, 293] on button "Envoyer" at bounding box center [381, 290] width 28 height 11
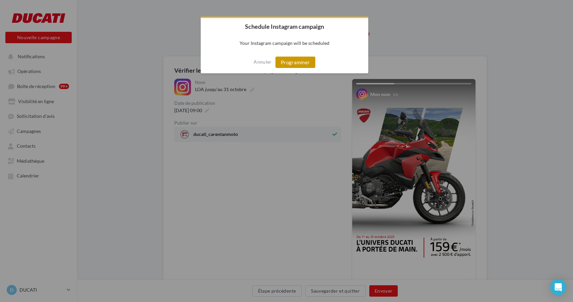
click at [300, 62] on button "Programmer" at bounding box center [295, 62] width 40 height 11
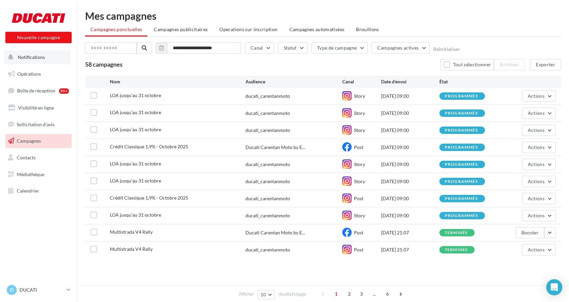
click at [40, 55] on span "Notifications" at bounding box center [31, 57] width 27 height 6
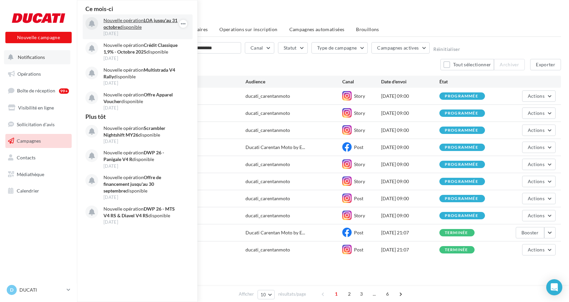
click at [123, 26] on p "Nouvelle opération LOA jusqu'au 31 octobre disponible" at bounding box center [142, 23] width 78 height 13
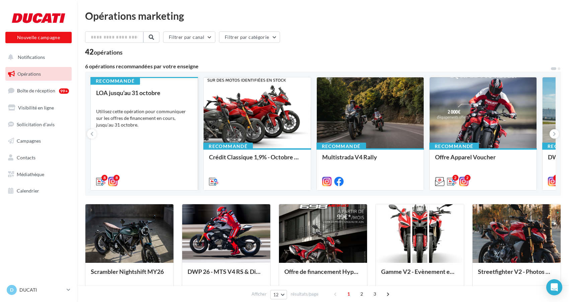
click at [187, 146] on div "LOA jusqu'au [DATE] Utilisez cette opération pour communiquer sur les offres de…" at bounding box center [144, 136] width 96 height 95
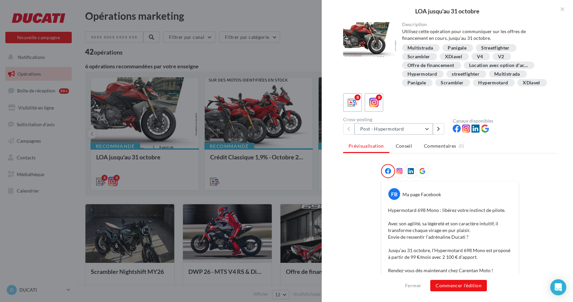
click at [424, 135] on button "Post - Hypermotard" at bounding box center [393, 128] width 78 height 11
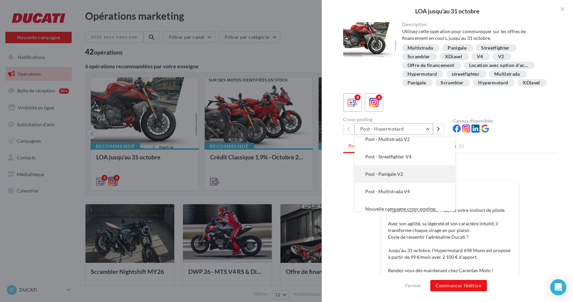
scroll to position [36, 0]
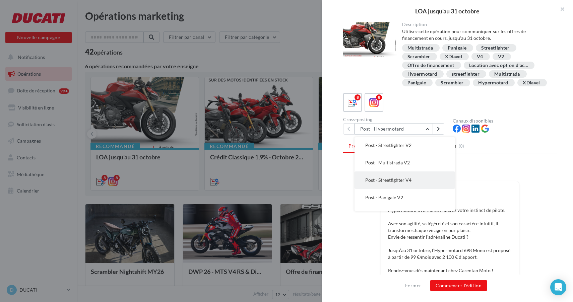
click at [417, 189] on button "Post - Streetfighter V4" at bounding box center [404, 179] width 100 height 17
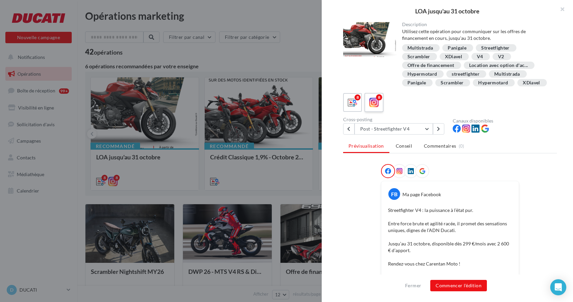
click at [379, 109] on div "8" at bounding box center [374, 102] width 12 height 12
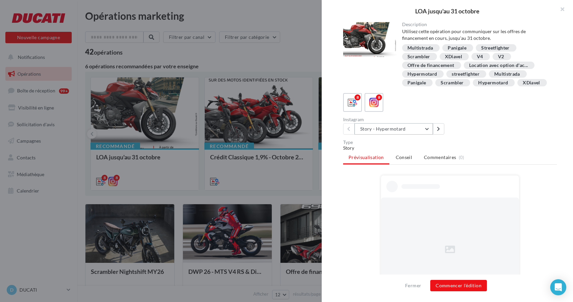
click at [392, 135] on button "Story - Hypermotard" at bounding box center [393, 128] width 78 height 11
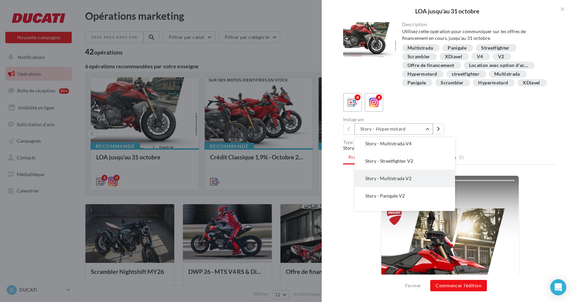
scroll to position [55, 0]
click at [409, 204] on button "Story - Panigale V2" at bounding box center [404, 195] width 100 height 17
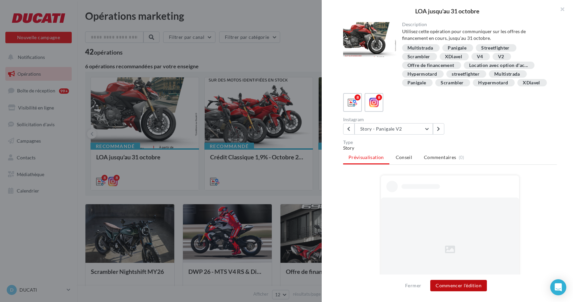
click at [468, 286] on button "Commencer l'édition" at bounding box center [458, 285] width 57 height 11
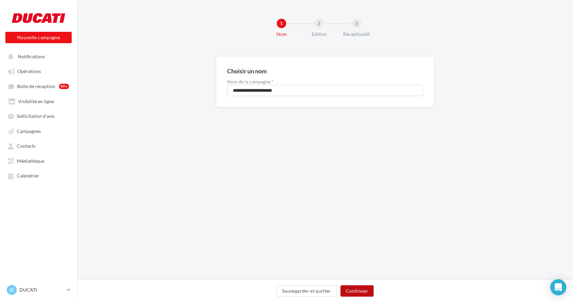
click at [360, 286] on button "Continuer" at bounding box center [356, 290] width 33 height 11
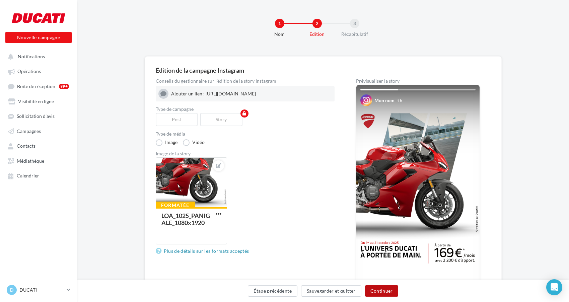
click at [382, 289] on button "Continuer" at bounding box center [381, 290] width 33 height 11
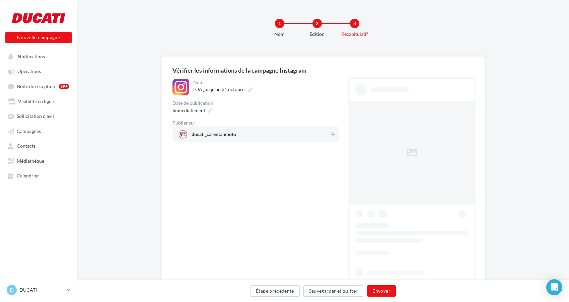
click at [242, 137] on span "ducati_carentanmoto" at bounding box center [254, 134] width 152 height 10
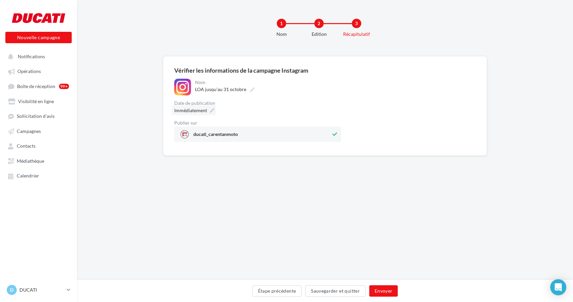
click at [202, 113] on span "Immédiatement" at bounding box center [190, 111] width 33 height 6
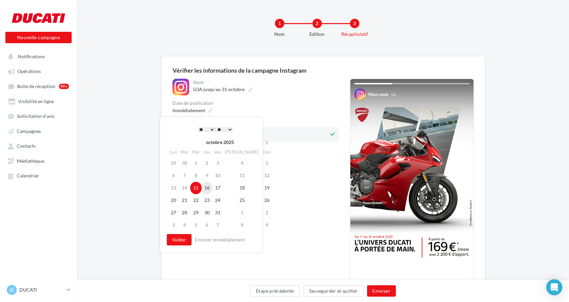
click at [210, 190] on td "16" at bounding box center [207, 188] width 11 height 12
click at [206, 127] on select "* * * * * * * * * * ** ** ** ** ** ** ** ** ** ** ** ** ** **" at bounding box center [204, 129] width 17 height 5
click at [176, 241] on button "Valider" at bounding box center [177, 239] width 25 height 11
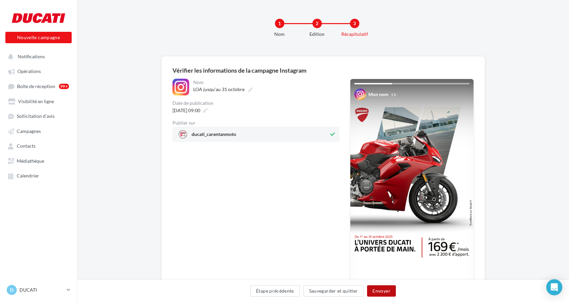
click at [389, 290] on button "Envoyer" at bounding box center [381, 290] width 28 height 11
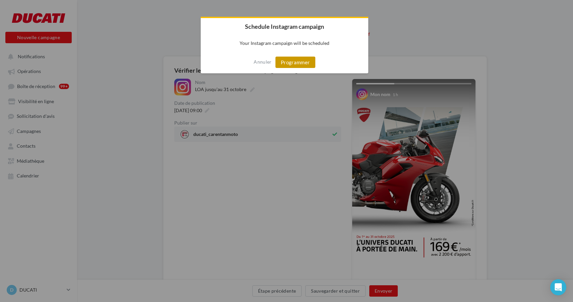
click at [297, 62] on button "Programmer" at bounding box center [295, 62] width 40 height 11
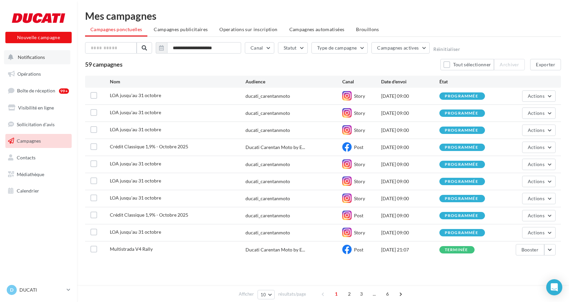
click at [29, 59] on span "Notifications" at bounding box center [31, 57] width 27 height 6
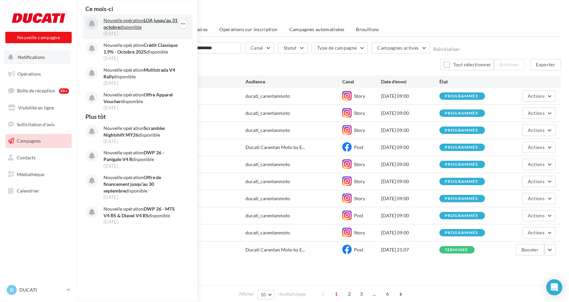
click at [123, 31] on div "[DATE]" at bounding box center [142, 33] width 78 height 6
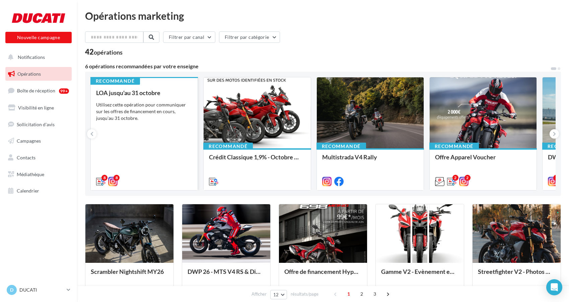
click at [162, 172] on div "8 8" at bounding box center [144, 180] width 107 height 19
click at [170, 142] on div "LOA jusqu'au [DATE] Utilisez cette opération pour communiquer sur les offres de…" at bounding box center [144, 136] width 96 height 95
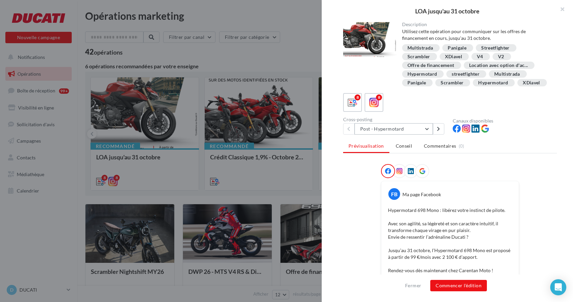
click at [393, 135] on button "Post - Hypermotard" at bounding box center [393, 128] width 78 height 11
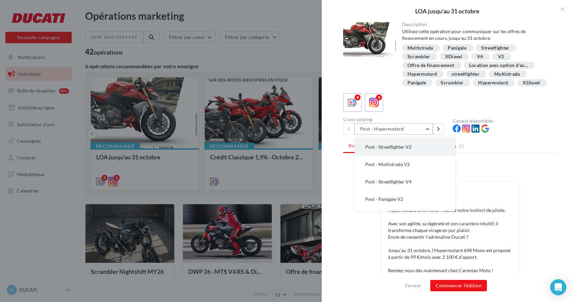
scroll to position [40, 0]
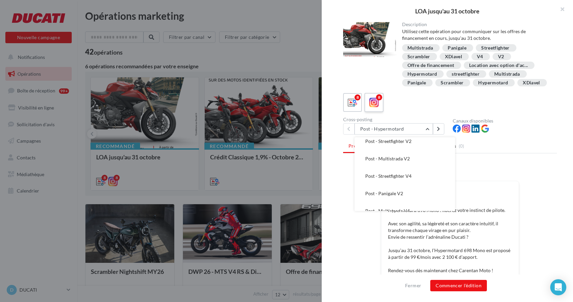
click at [379, 112] on label "8" at bounding box center [373, 102] width 19 height 19
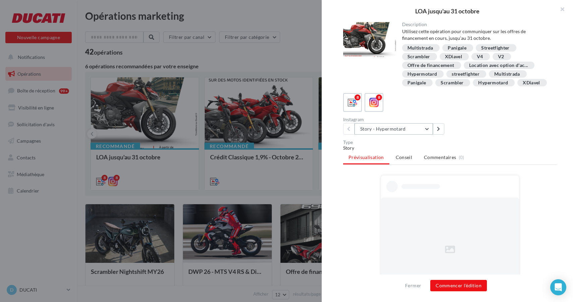
click at [391, 135] on button "Story - Hypermotard" at bounding box center [393, 128] width 78 height 11
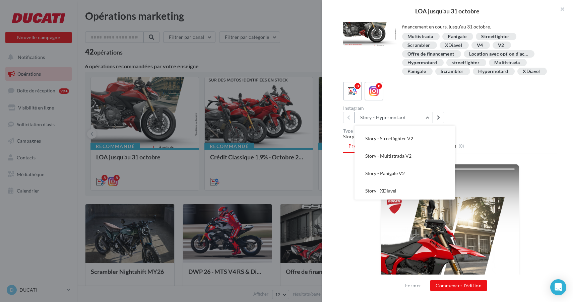
scroll to position [21, 0]
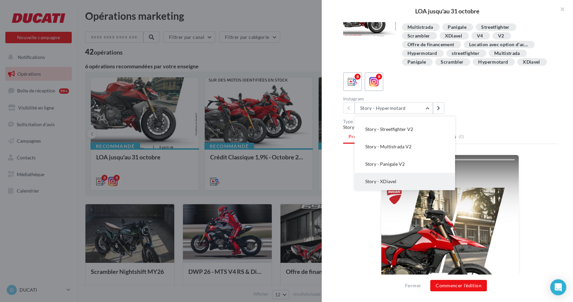
click at [405, 189] on button "Story - XDiavel" at bounding box center [404, 181] width 100 height 17
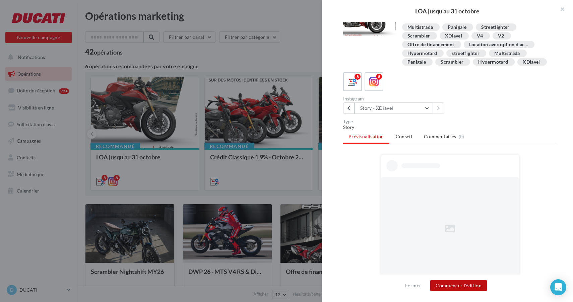
click at [460, 286] on button "Commencer l'édition" at bounding box center [458, 285] width 57 height 11
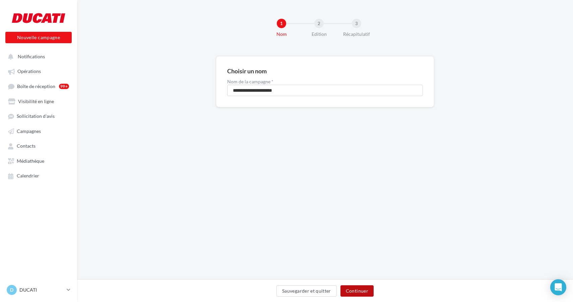
click at [368, 289] on button "Continuer" at bounding box center [356, 290] width 33 height 11
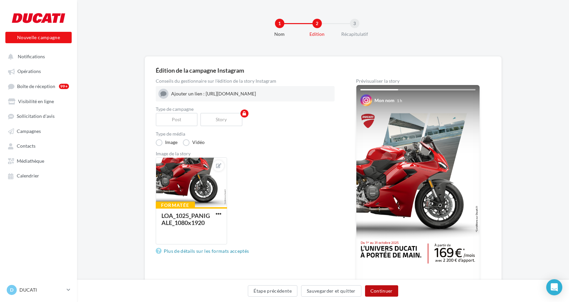
click at [379, 287] on button "Continuer" at bounding box center [381, 290] width 33 height 11
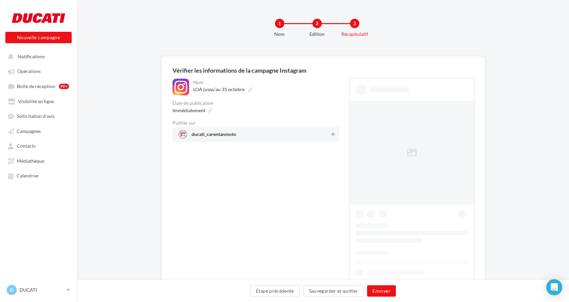
click at [196, 124] on div "Publier sur" at bounding box center [255, 123] width 167 height 5
click at [206, 142] on div "ducati_carentanmoto" at bounding box center [255, 134] width 167 height 15
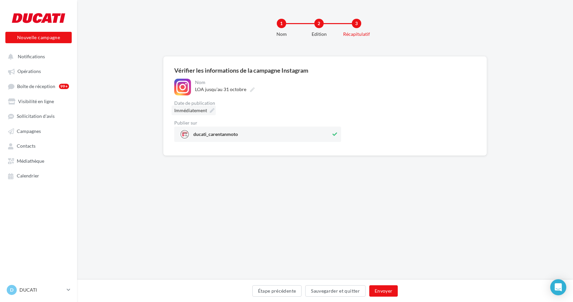
click at [210, 111] on icon at bounding box center [212, 110] width 5 height 5
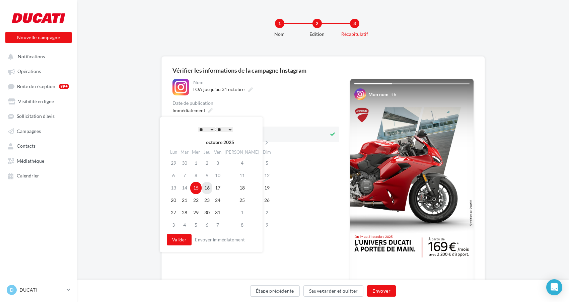
click at [212, 185] on td "16" at bounding box center [207, 188] width 11 height 12
click at [210, 128] on select "* * * * * * * * * * ** ** ** ** ** ** ** ** ** ** ** ** ** **" at bounding box center [204, 129] width 17 height 5
click at [179, 242] on button "Valider" at bounding box center [177, 239] width 25 height 11
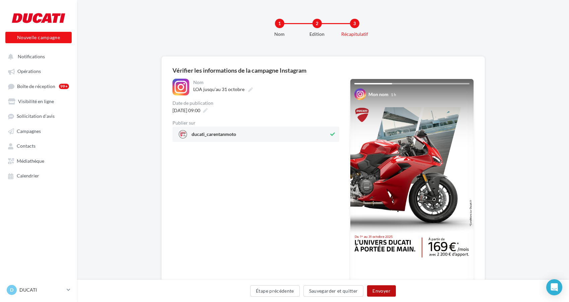
click at [391, 295] on button "Envoyer" at bounding box center [381, 290] width 28 height 11
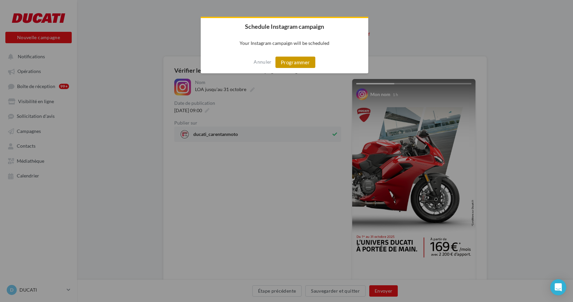
click at [297, 61] on button "Programmer" at bounding box center [295, 62] width 40 height 11
